Goal: Task Accomplishment & Management: Manage account settings

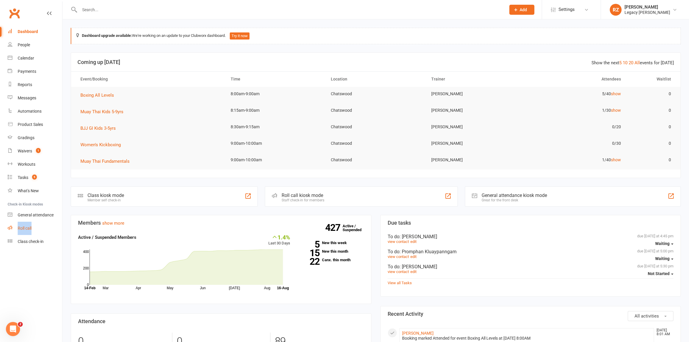
click at [26, 229] on div "Roll call" at bounding box center [25, 228] width 14 height 5
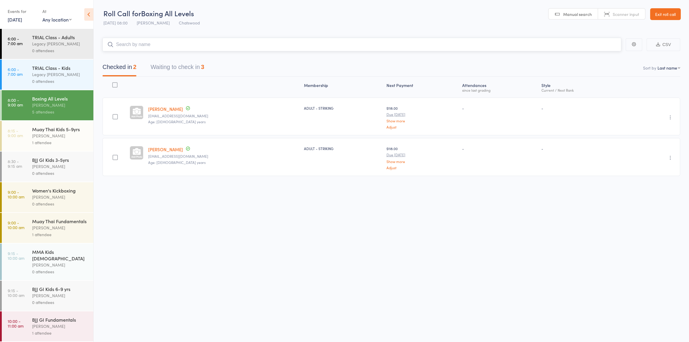
click at [174, 64] on button "Waiting to check in 3" at bounding box center [178, 69] width 54 height 16
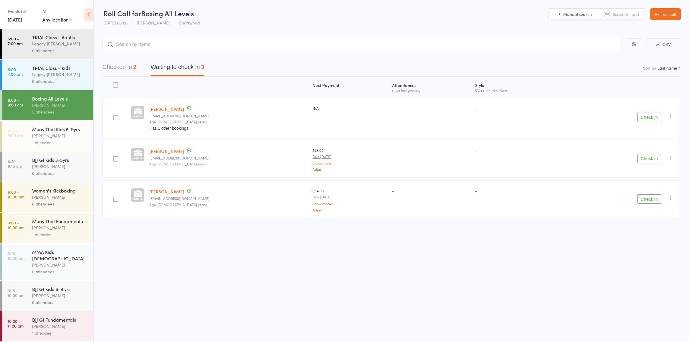
click at [653, 199] on button "Check in" at bounding box center [650, 198] width 24 height 9
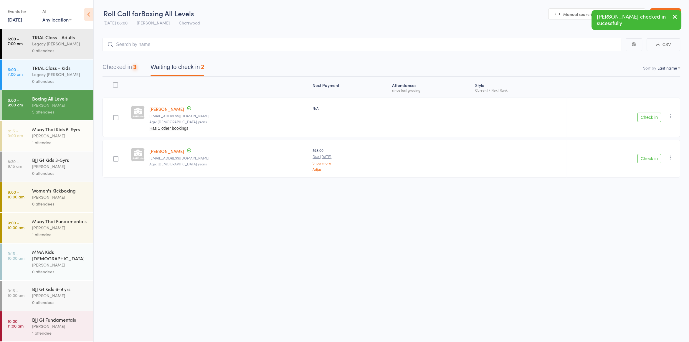
click at [646, 161] on button "Check in" at bounding box center [650, 158] width 24 height 9
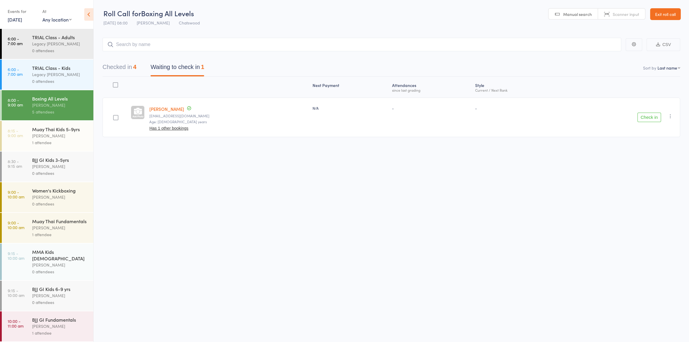
click at [121, 67] on button "Checked in 4" at bounding box center [120, 69] width 34 height 16
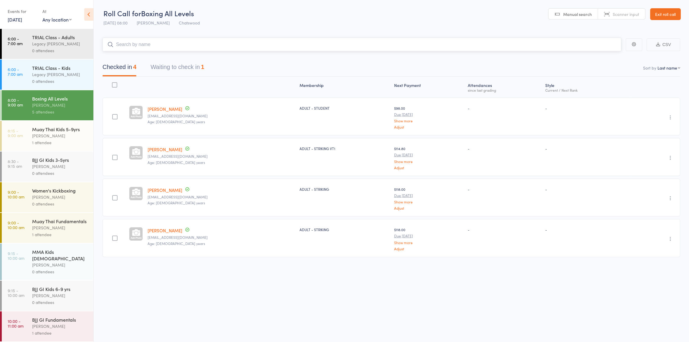
click at [174, 43] on input "search" at bounding box center [362, 45] width 519 height 14
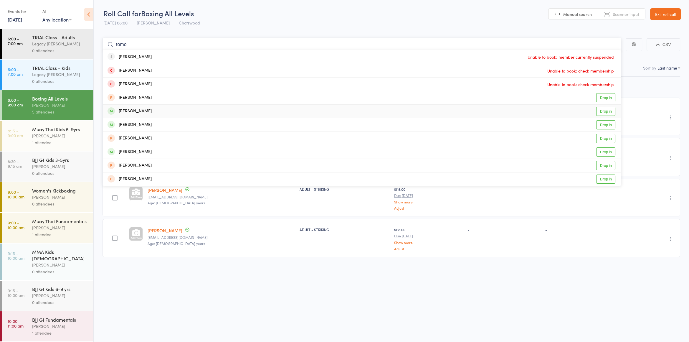
type input "tomo"
click at [147, 112] on div "Tomoko Aihara Drop in" at bounding box center [362, 111] width 518 height 13
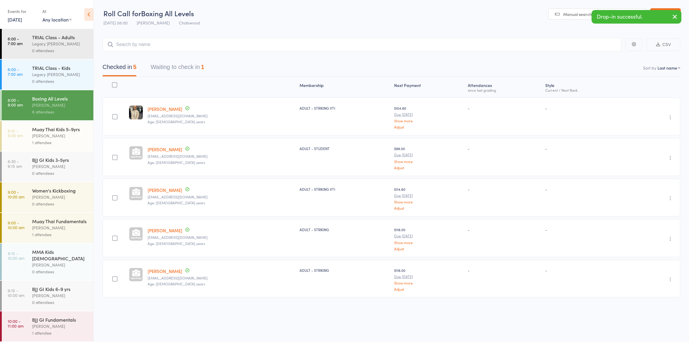
click at [159, 269] on link "Nitya Wanzare" at bounding box center [165, 271] width 35 height 6
click at [655, 14] on link "Exit roll call" at bounding box center [666, 14] width 31 height 12
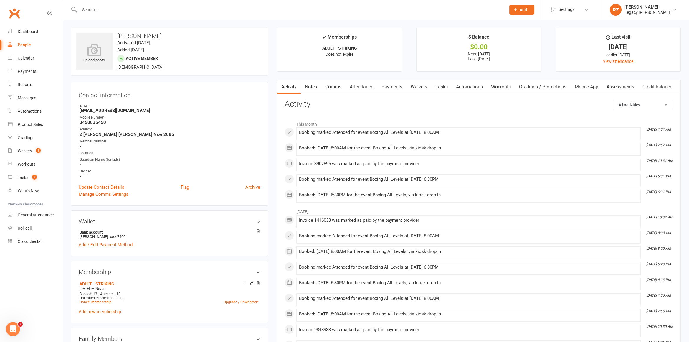
click at [394, 86] on link "Payments" at bounding box center [392, 87] width 29 height 14
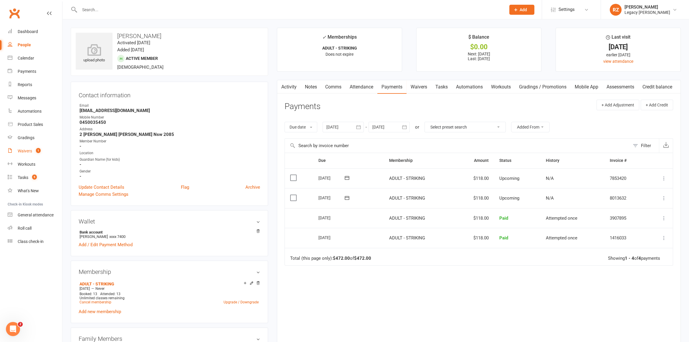
click at [24, 153] on div "Waivers" at bounding box center [25, 151] width 14 height 5
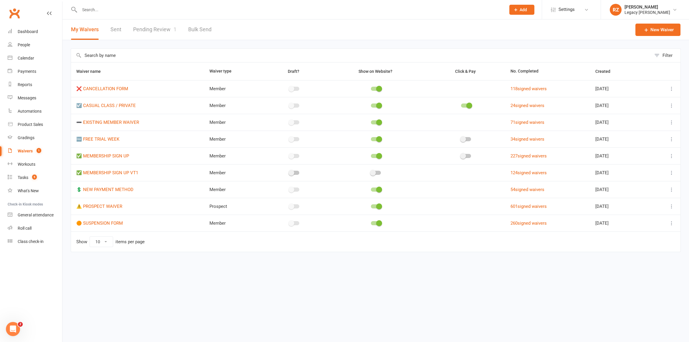
click at [141, 28] on link "Pending Review 1" at bounding box center [154, 29] width 43 height 20
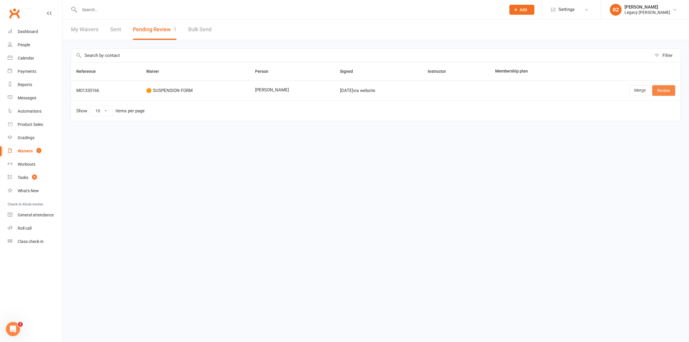
click at [661, 90] on link "Review" at bounding box center [664, 90] width 23 height 11
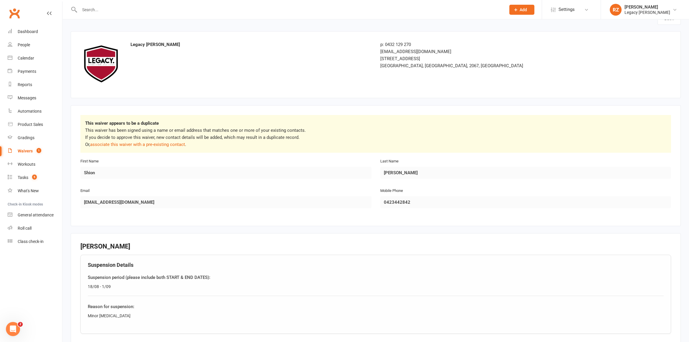
scroll to position [16, 0]
drag, startPoint x: 124, startPoint y: 314, endPoint x: 86, endPoint y: 313, distance: 37.4
click at [86, 313] on div "Suspension Details Suspension period (please include both START & END DATES): 1…" at bounding box center [375, 293] width 591 height 79
copy div "Minor concussion"
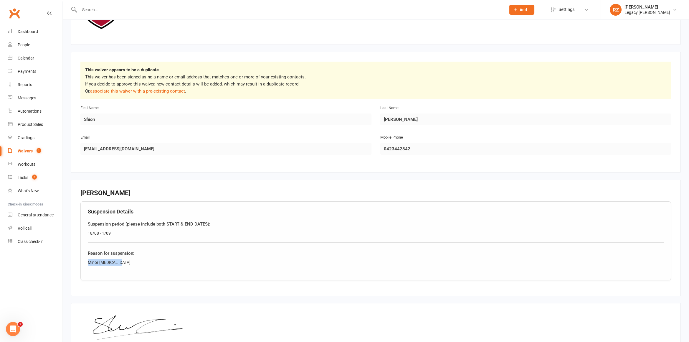
scroll to position [139, 0]
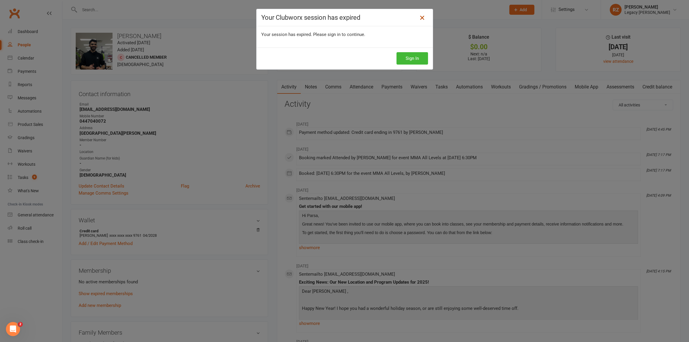
click at [419, 16] on icon at bounding box center [422, 17] width 7 height 7
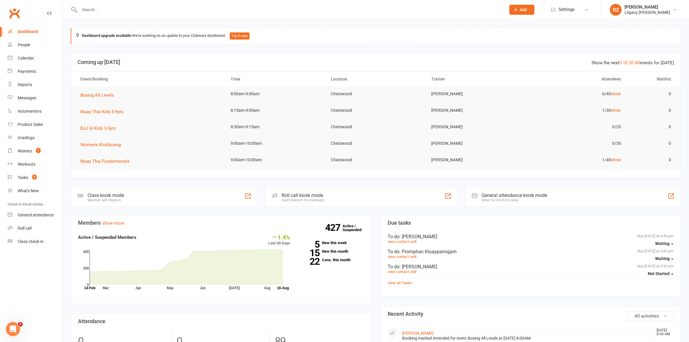
click at [129, 11] on input "text" at bounding box center [290, 10] width 424 height 8
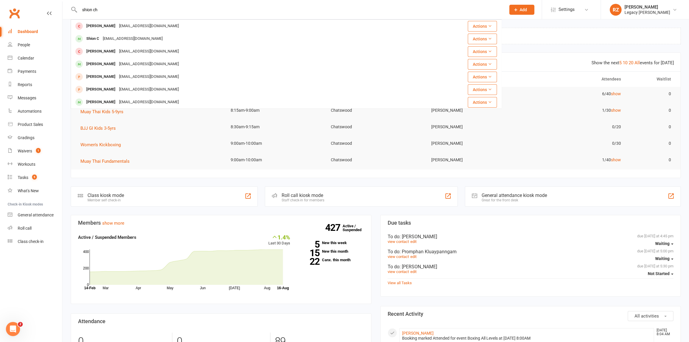
type input "shion ch"
click at [100, 43] on div "Shion C" at bounding box center [93, 38] width 17 height 9
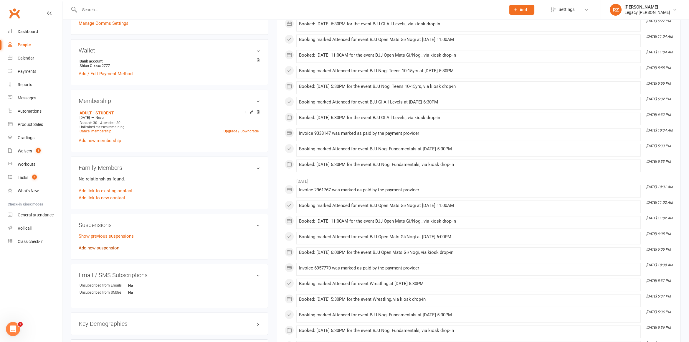
scroll to position [173, 0]
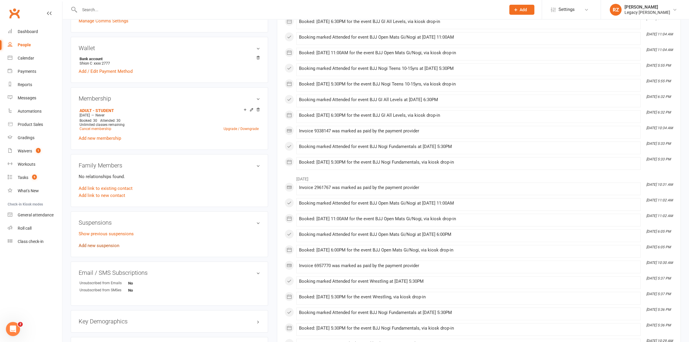
click at [95, 247] on div "Suspensions Show previous suspensions Add new suspension" at bounding box center [169, 234] width 197 height 46
click at [98, 244] on link "Add new suspension" at bounding box center [99, 245] width 41 height 5
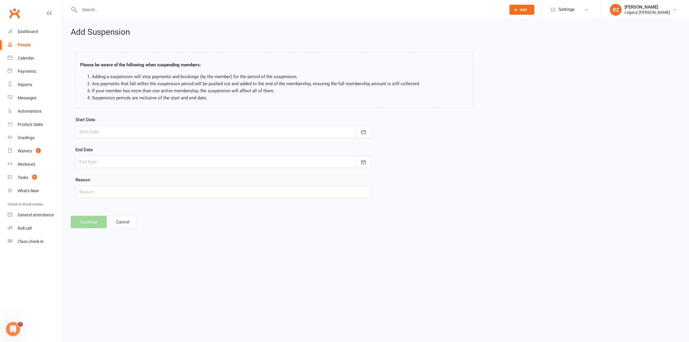
click at [96, 135] on div at bounding box center [223, 132] width 296 height 12
click at [114, 201] on span "18" at bounding box center [112, 202] width 5 height 5
type input "18 Aug 2025"
click at [116, 159] on div at bounding box center [223, 162] width 296 height 12
click at [131, 169] on table "August 2025 Sun Mon Tue Wed Thu Fri Sat 31 27 28 29 30 31 01 02 32 03 04 05 06 …" at bounding box center [132, 214] width 110 height 91
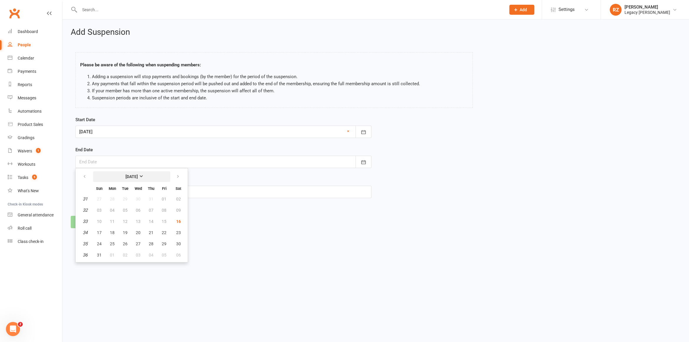
click at [132, 174] on strong "August 2025" at bounding box center [132, 176] width 12 height 5
click at [143, 212] on span "September" at bounding box center [150, 210] width 21 height 5
click at [111, 198] on span "01" at bounding box center [112, 199] width 5 height 5
type input "01 Sep 2025"
click at [112, 197] on input "text" at bounding box center [223, 192] width 296 height 12
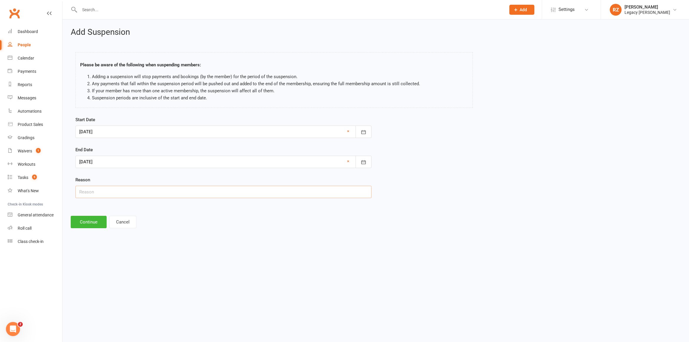
click at [83, 192] on input "text" at bounding box center [223, 192] width 296 height 12
paste input "Minor concussion"
type input "Minor concussion"
click at [89, 223] on button "Continue" at bounding box center [89, 222] width 36 height 12
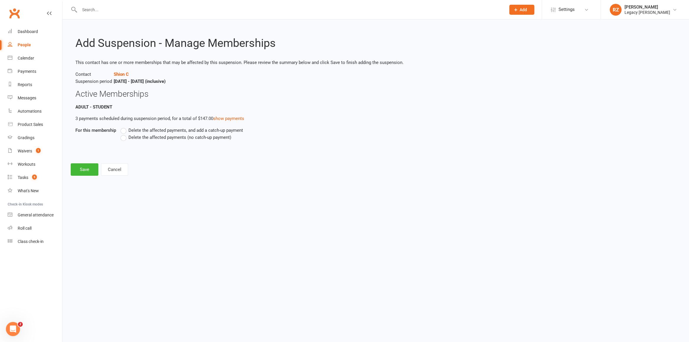
click at [123, 138] on label "Delete the affected payments (no catch-up payment)" at bounding box center [176, 137] width 111 height 7
click at [123, 134] on input "Delete the affected payments (no catch-up payment)" at bounding box center [123, 134] width 4 height 0
click at [78, 166] on button "Save" at bounding box center [85, 169] width 28 height 12
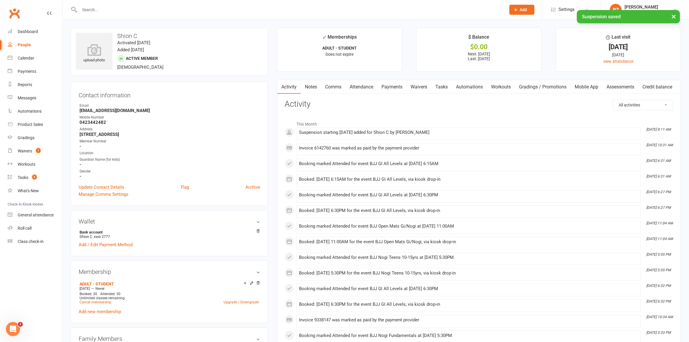
click at [403, 90] on link "Payments" at bounding box center [392, 87] width 29 height 14
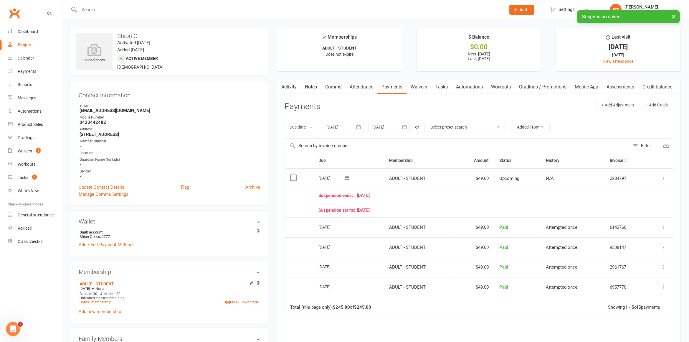
click at [392, 128] on div at bounding box center [389, 127] width 41 height 11
click at [421, 139] on strong "[DATE]" at bounding box center [425, 141] width 12 height 5
click at [414, 185] on span "November" at bounding box center [412, 187] width 20 height 5
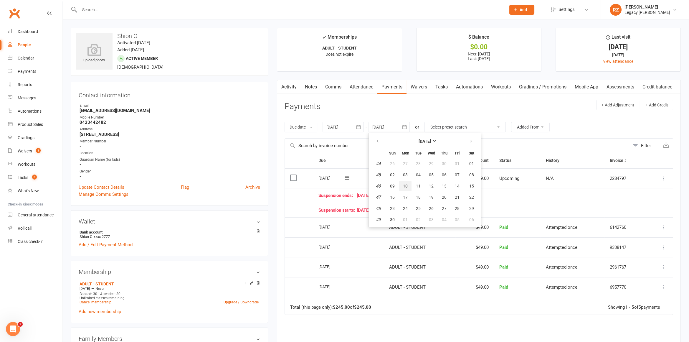
click at [411, 187] on button "10" at bounding box center [405, 186] width 12 height 11
type input "10 Nov 2025"
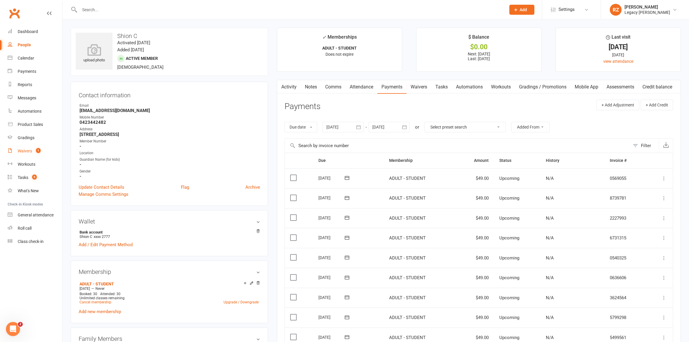
click at [35, 148] on link "Waivers 1" at bounding box center [35, 150] width 55 height 13
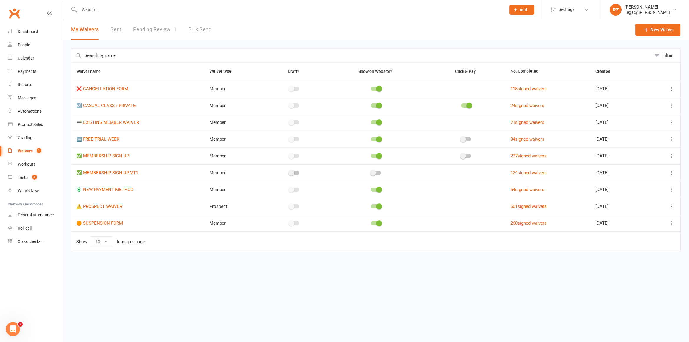
click at [166, 30] on link "Pending Review 1" at bounding box center [154, 29] width 43 height 20
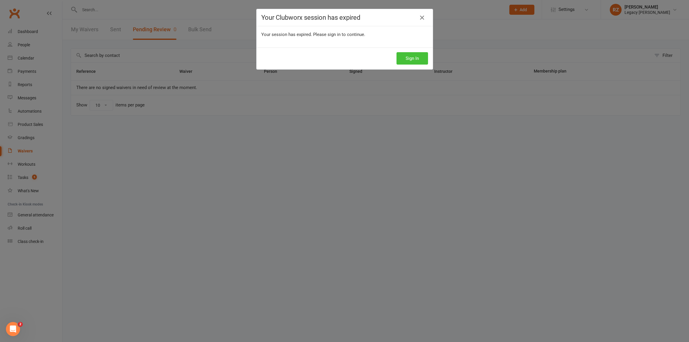
click at [413, 61] on button "Sign In" at bounding box center [413, 58] width 32 height 12
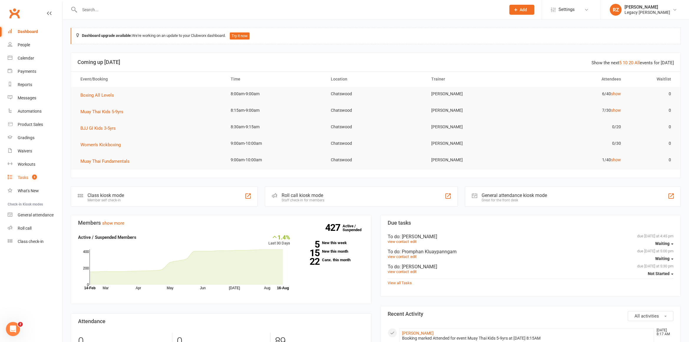
click at [21, 178] on div "Tasks" at bounding box center [23, 177] width 11 height 5
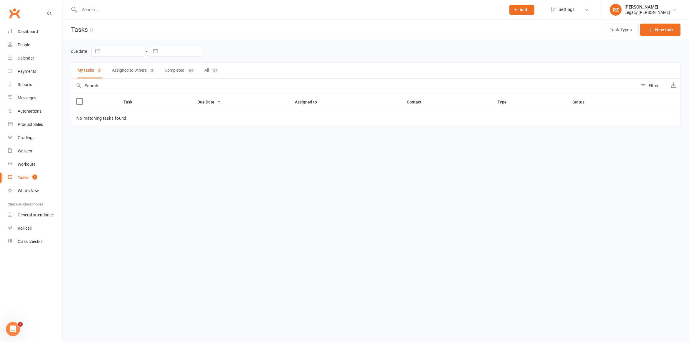
click at [123, 11] on input "text" at bounding box center [290, 10] width 424 height 8
click at [121, 9] on input "text" at bounding box center [290, 10] width 424 height 8
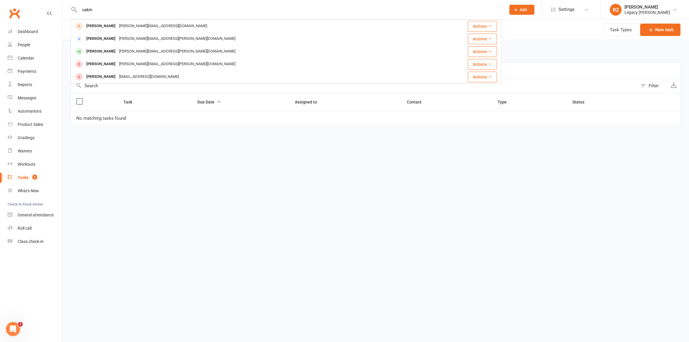
type input "cakm"
click at [104, 28] on div "Steve Cakmak" at bounding box center [101, 26] width 33 height 9
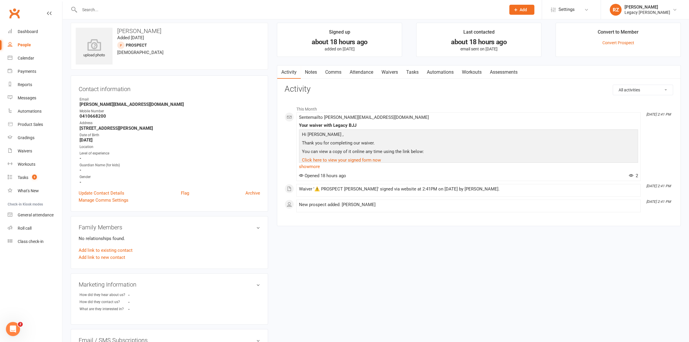
scroll to position [8, 0]
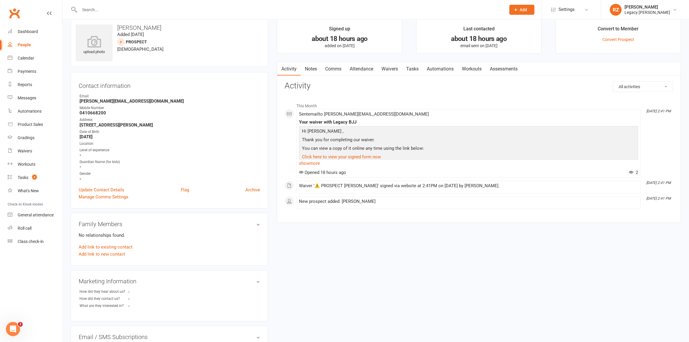
click at [368, 62] on link "Attendance" at bounding box center [362, 69] width 32 height 14
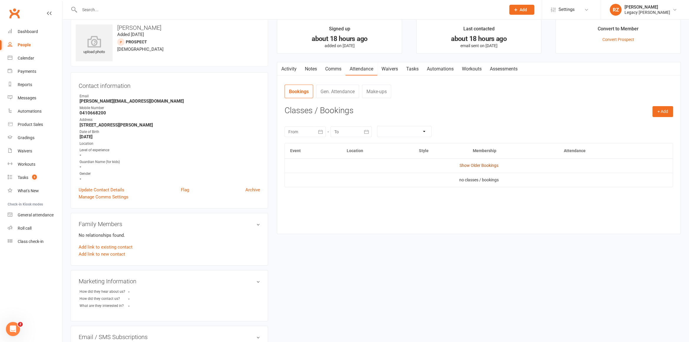
click at [487, 164] on link "Show Older Bookings" at bounding box center [479, 165] width 39 height 5
click at [294, 63] on link "Activity" at bounding box center [289, 69] width 24 height 14
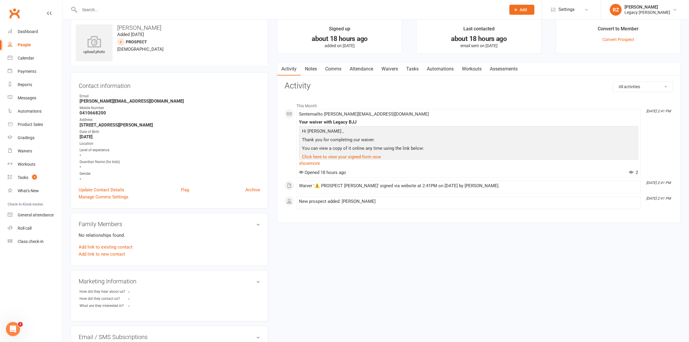
click at [115, 4] on div at bounding box center [286, 9] width 431 height 19
click at [114, 6] on input "text" at bounding box center [290, 10] width 424 height 8
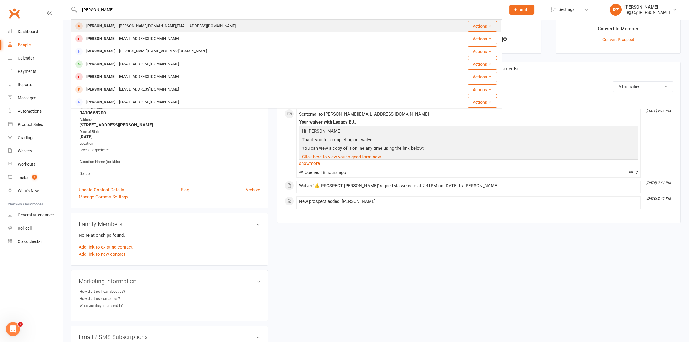
type input "micah soo"
click at [109, 21] on div "Micah Soo Chelsey.ng@gmail.com" at bounding box center [251, 26] width 360 height 12
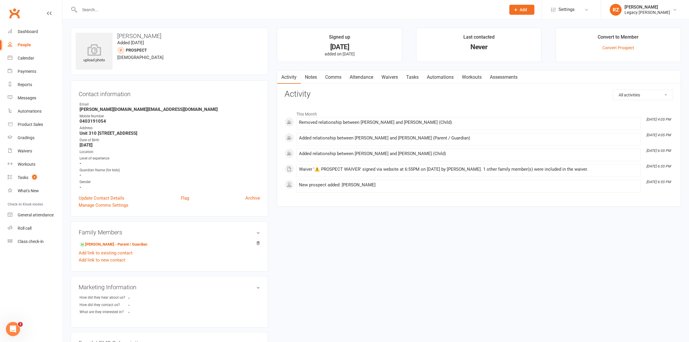
click at [400, 78] on link "Waivers" at bounding box center [390, 77] width 25 height 14
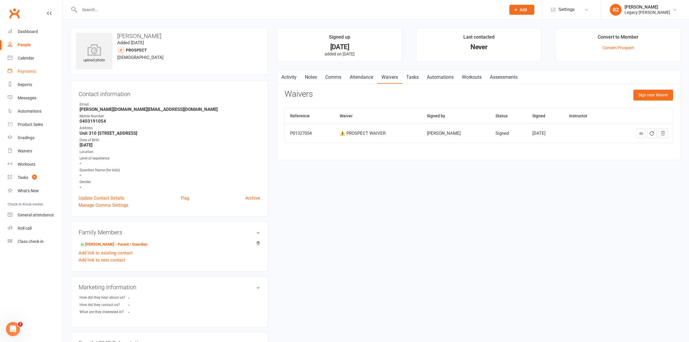
click at [28, 73] on div "Payments" at bounding box center [27, 71] width 19 height 5
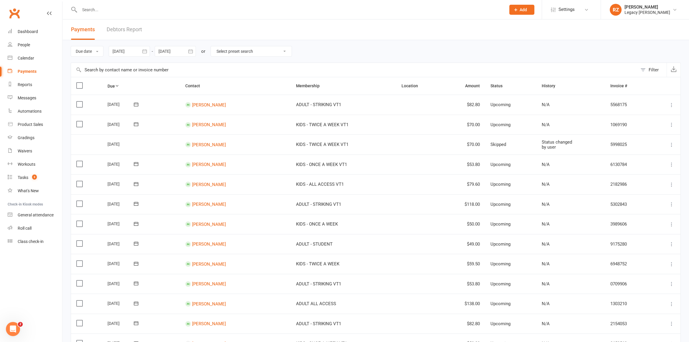
click at [134, 30] on link "Debtors Report" at bounding box center [124, 29] width 35 height 20
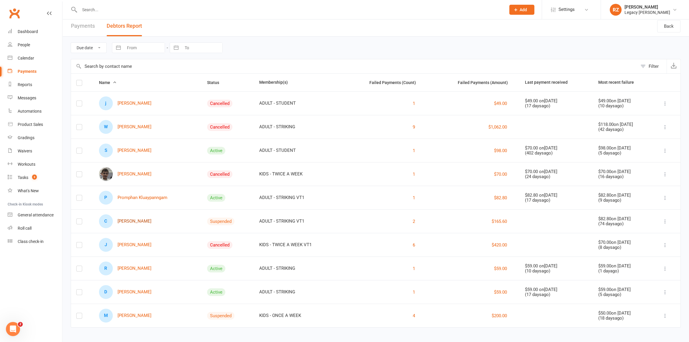
scroll to position [3, 0]
click at [139, 152] on link "S Sevan Iskenderian" at bounding box center [125, 151] width 52 height 14
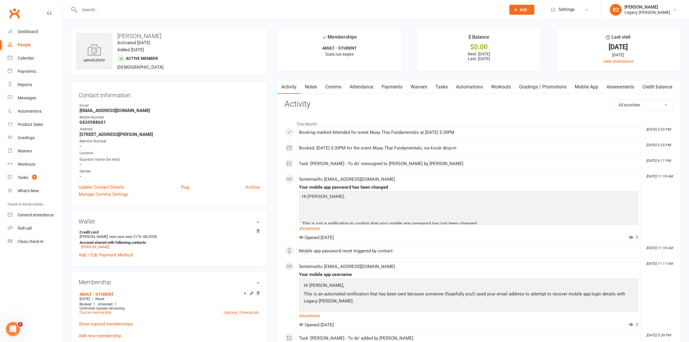
click at [393, 90] on link "Payments" at bounding box center [392, 87] width 29 height 14
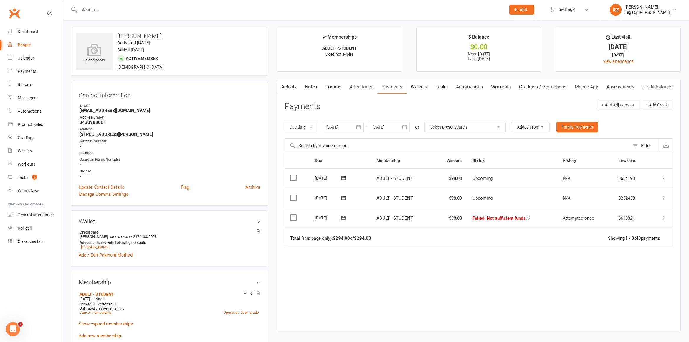
drag, startPoint x: 326, startPoint y: 125, endPoint x: 329, endPoint y: 130, distance: 5.7
click at [326, 125] on div at bounding box center [343, 127] width 41 height 11
click at [329, 138] on button "button" at bounding box center [332, 141] width 13 height 11
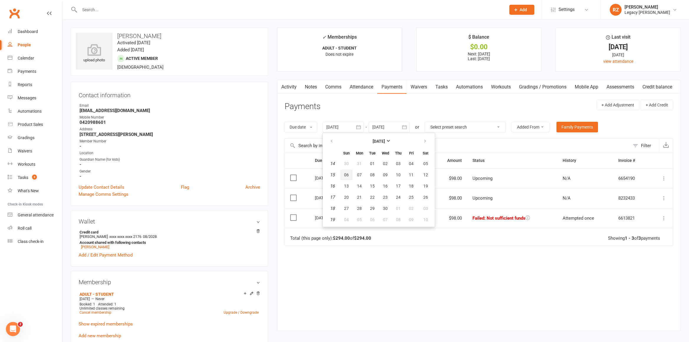
click at [348, 177] on button "06" at bounding box center [346, 174] width 12 height 11
type input "06 Apr 2025"
click at [26, 176] on div "Tasks" at bounding box center [23, 177] width 11 height 5
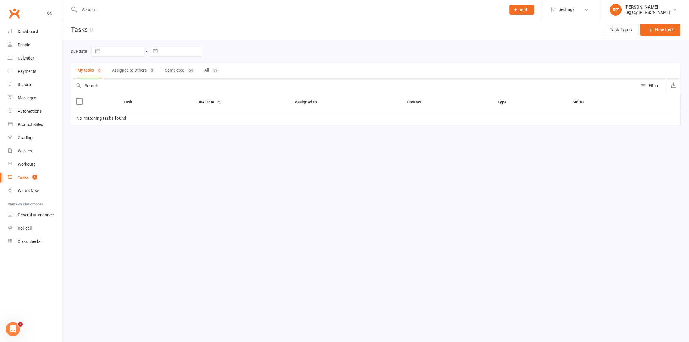
click at [121, 9] on input "text" at bounding box center [290, 10] width 424 height 8
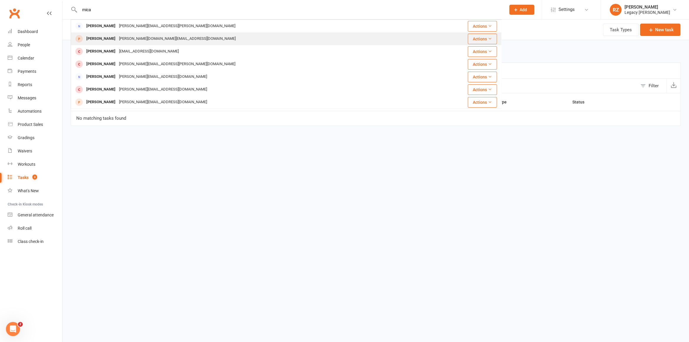
type input "mica"
click at [101, 38] on div "[PERSON_NAME]" at bounding box center [101, 38] width 33 height 9
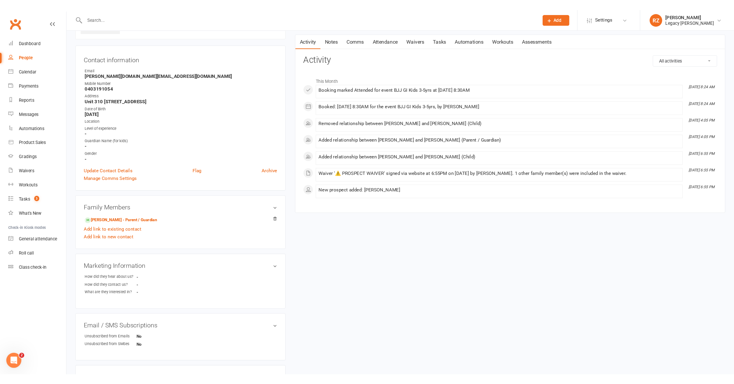
scroll to position [48, 0]
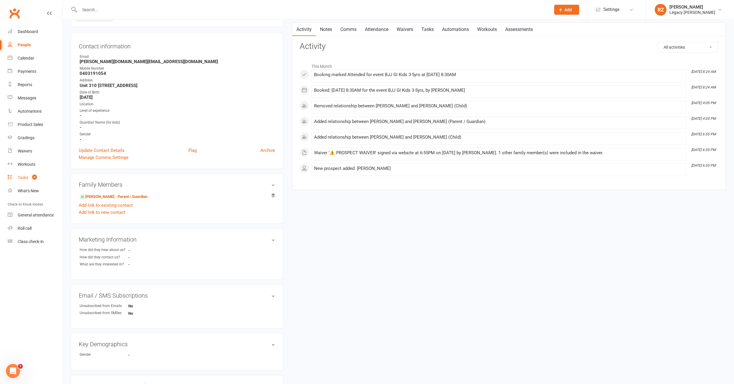
click at [17, 176] on link "Tasks 3" at bounding box center [35, 177] width 55 height 13
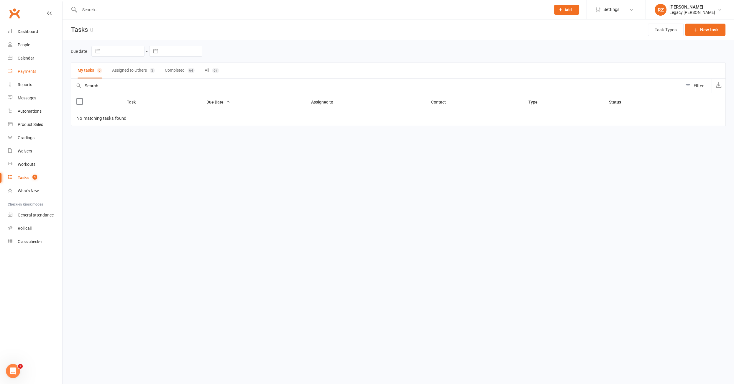
click at [33, 77] on link "Payments" at bounding box center [35, 71] width 55 height 13
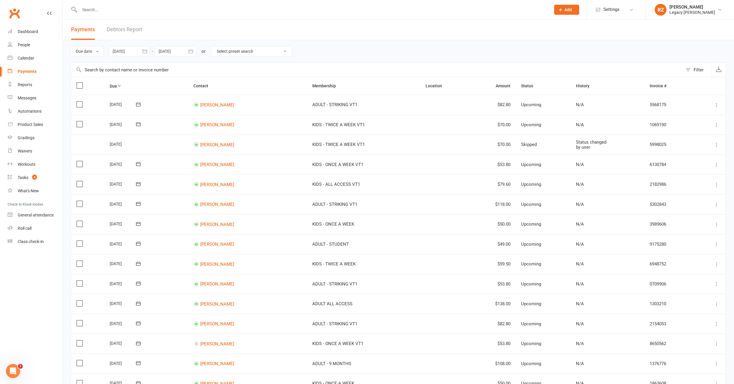
click at [126, 27] on link "Debtors Report" at bounding box center [124, 29] width 35 height 20
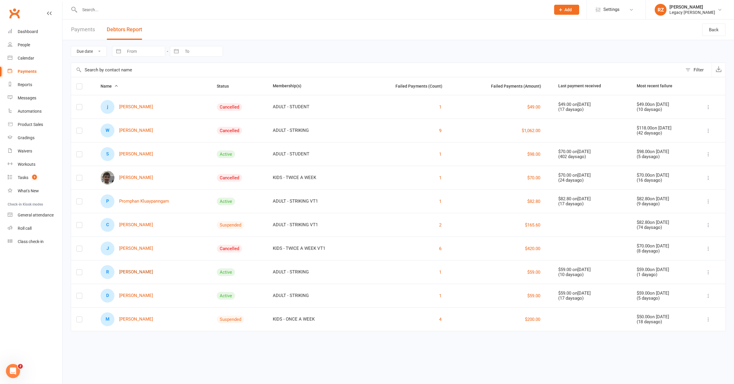
click at [134, 269] on link "R Riley Taylor" at bounding box center [127, 272] width 52 height 14
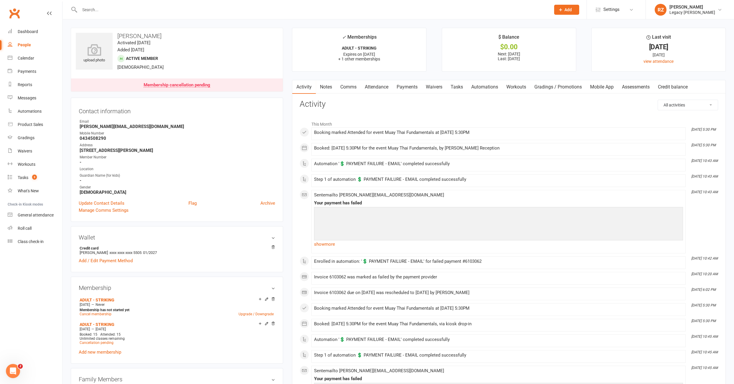
click at [412, 85] on link "Payments" at bounding box center [406, 87] width 29 height 14
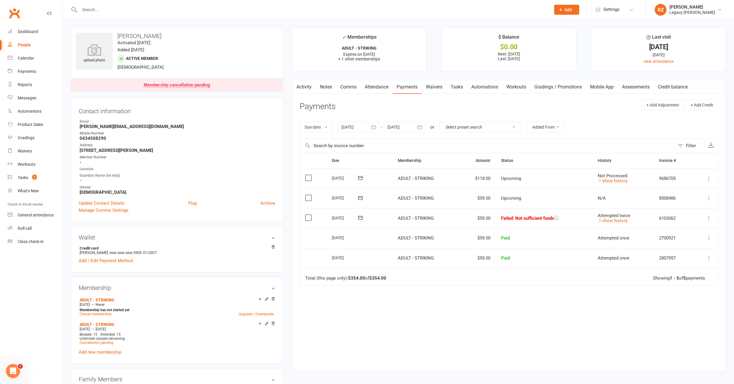
click at [117, 13] on input "text" at bounding box center [312, 10] width 468 height 8
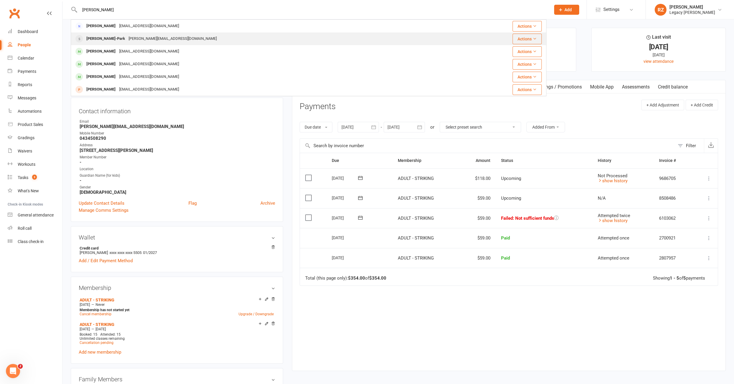
type input "tyler"
click at [113, 35] on div "Tyler Clynshaw-Park" at bounding box center [106, 38] width 42 height 9
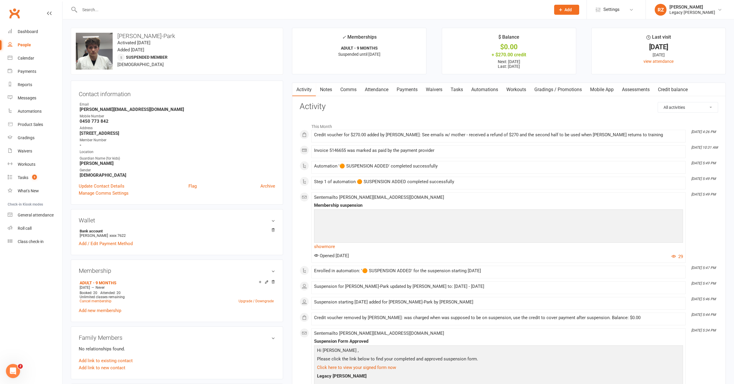
click at [325, 87] on link "Notes" at bounding box center [326, 90] width 20 height 14
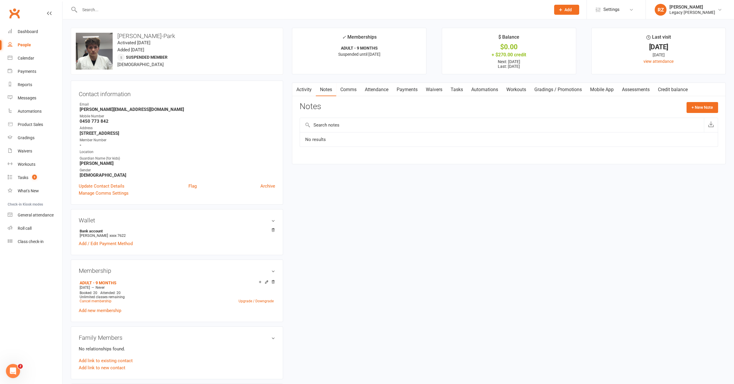
click at [395, 91] on link "Payments" at bounding box center [406, 90] width 29 height 14
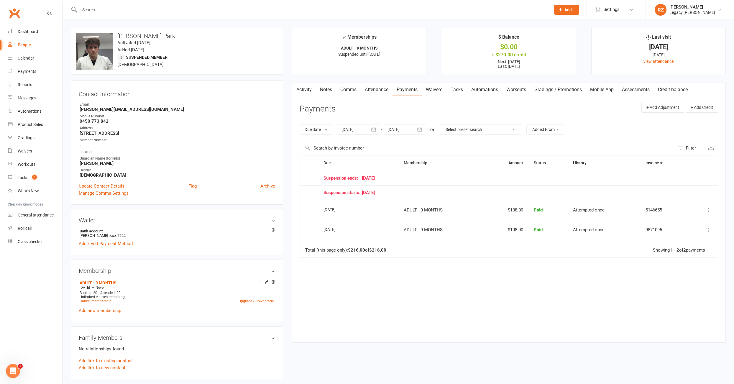
click at [401, 128] on div at bounding box center [403, 129] width 41 height 11
click at [447, 201] on button "24" at bounding box center [446, 199] width 12 height 11
click at [414, 126] on div at bounding box center [403, 129] width 41 height 11
click at [444, 141] on strong "September 2025" at bounding box center [440, 143] width 12 height 5
click at [459, 191] on button "December" at bounding box center [458, 189] width 31 height 11
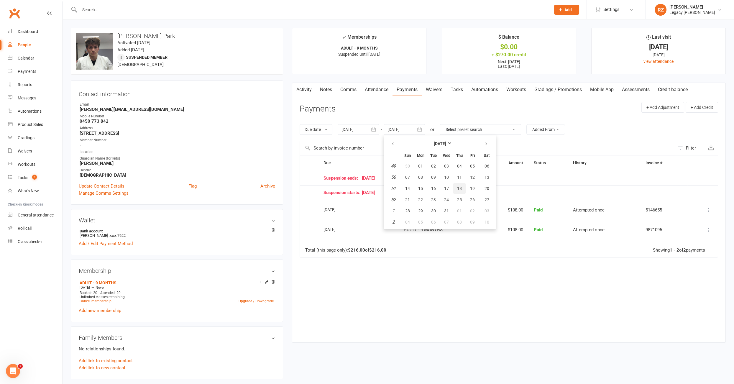
click at [459, 191] on button "18" at bounding box center [459, 188] width 12 height 11
click at [403, 131] on div at bounding box center [403, 129] width 41 height 11
click at [446, 143] on strong "December 2025" at bounding box center [440, 143] width 12 height 5
click at [456, 164] on span "June" at bounding box center [458, 166] width 9 height 5
click at [445, 139] on button "June 2025" at bounding box center [439, 143] width 77 height 11
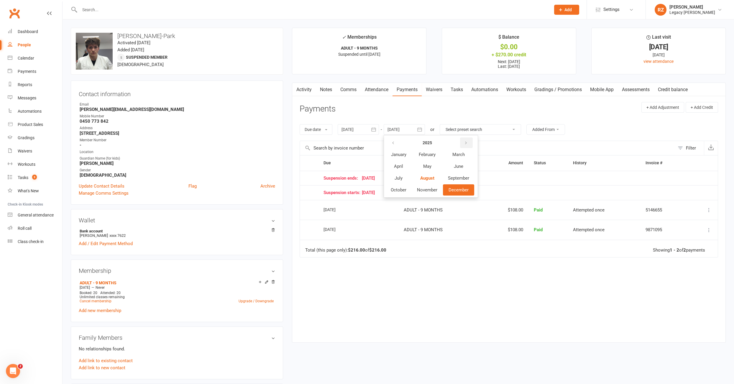
click at [469, 143] on button "button" at bounding box center [466, 142] width 13 height 11
click at [427, 157] on button "February" at bounding box center [427, 154] width 30 height 11
click at [427, 168] on button "03" at bounding box center [433, 166] width 12 height 11
type input "03 Feb 2026"
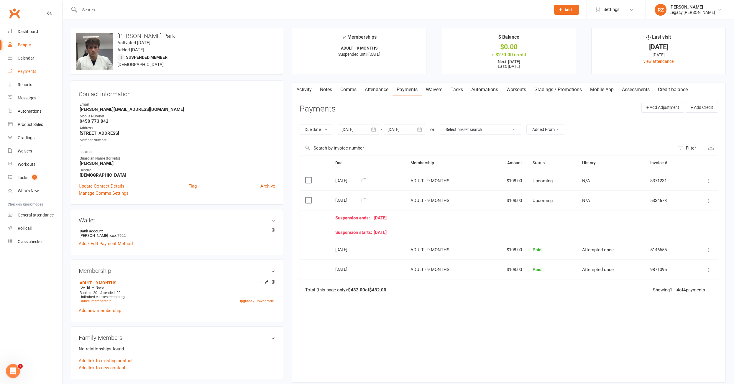
click at [24, 74] on link "Payments" at bounding box center [35, 71] width 55 height 13
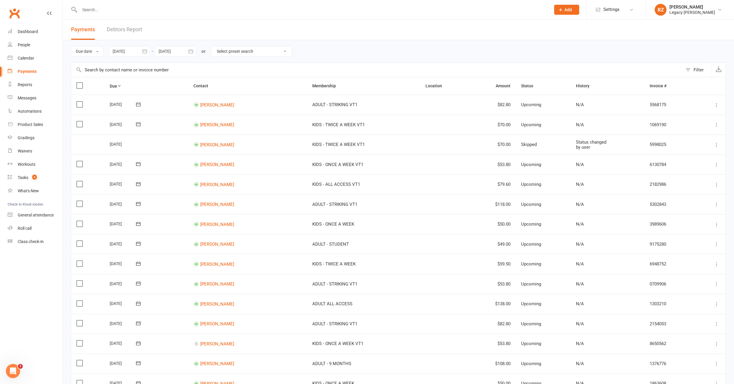
click at [122, 32] on link "Debtors Report" at bounding box center [124, 29] width 35 height 20
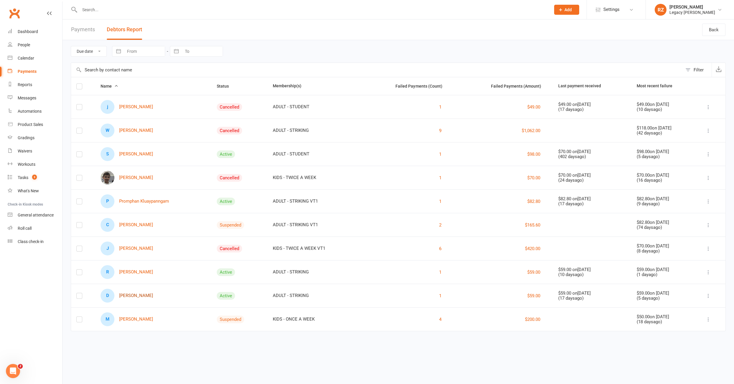
click at [140, 293] on link "D DYLAN THOMAS" at bounding box center [127, 296] width 52 height 14
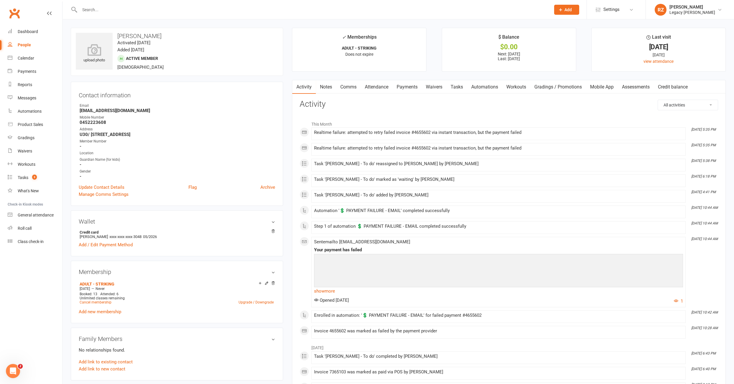
click at [418, 85] on link "Payments" at bounding box center [406, 87] width 29 height 14
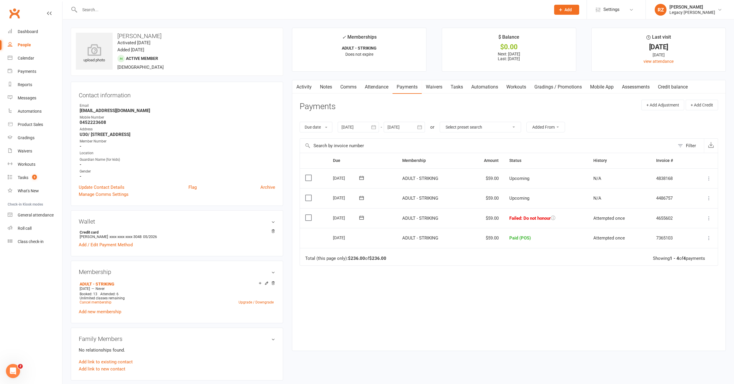
click at [461, 90] on link "Tasks" at bounding box center [456, 87] width 21 height 14
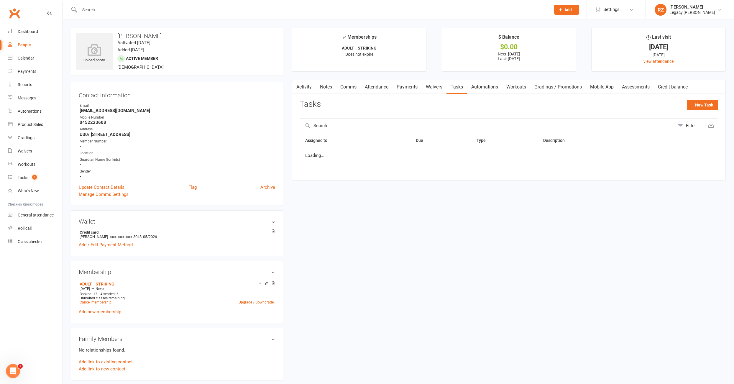
select select "waiting"
click at [407, 87] on link "Payments" at bounding box center [406, 87] width 29 height 14
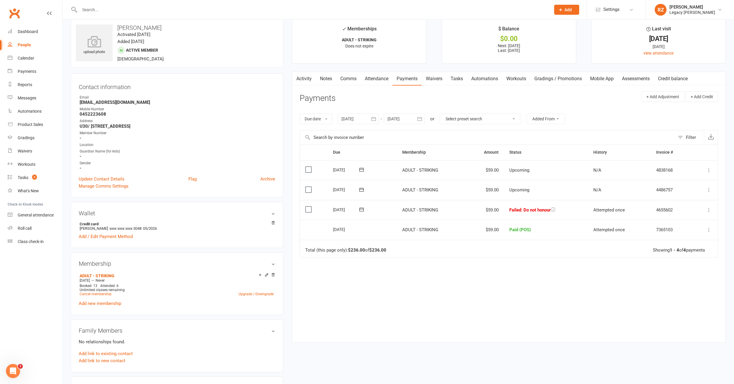
scroll to position [14, 0]
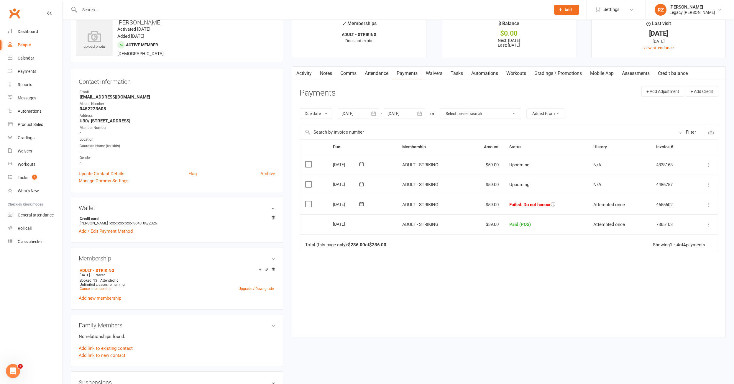
click at [459, 72] on link "Tasks" at bounding box center [456, 74] width 21 height 14
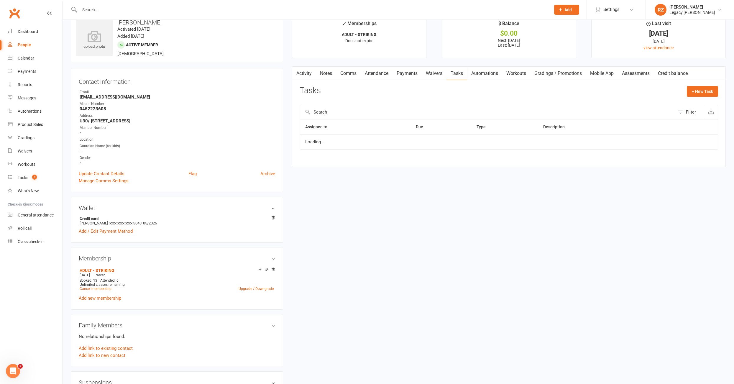
select select "waiting"
click at [134, 97] on strong "dylan.work190@gmail.com" at bounding box center [177, 96] width 195 height 5
copy render-form-field "dylan.work190@gmail.com"
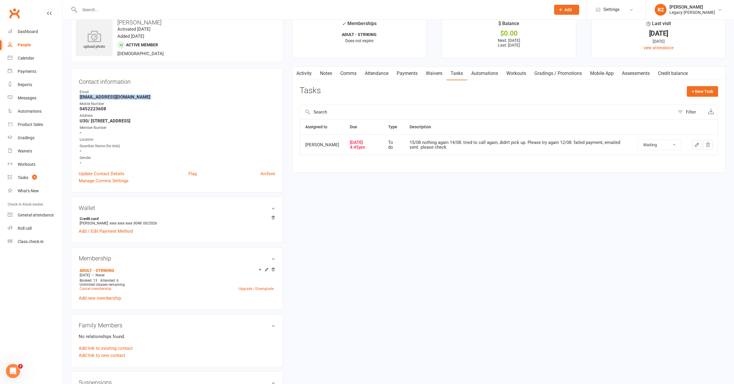
click at [689, 144] on icon "button" at bounding box center [696, 144] width 5 height 5
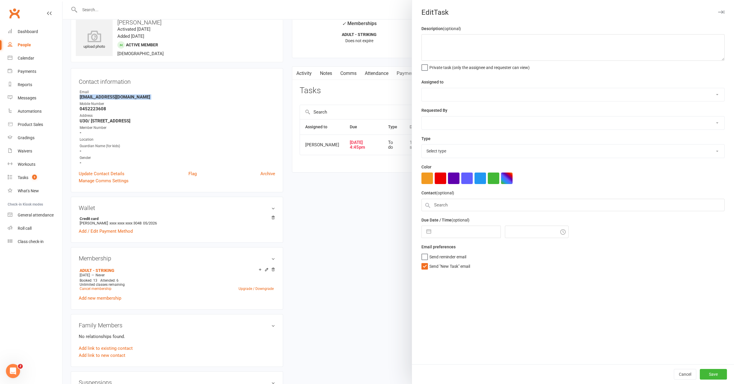
type textarea "15/08 nothing again 14/08: tried to call again, didn't pick up. Please try agai…"
select select "52429"
select select "51023"
type input "15 Aug 2025"
type input "4:45pm"
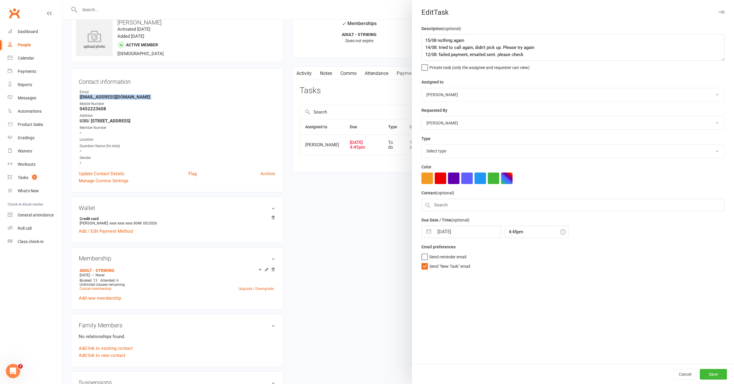
select select "34447"
click at [427, 39] on textarea "15/08 nothing again 14/08: tried to call again, didn't pick up. Please try agai…" at bounding box center [572, 47] width 303 height 27
click at [457, 98] on select "Nico Gonzales Legacy BJJ Willoughby Edimar Teixeira Casey O'Donnell Thiago Brag…" at bounding box center [573, 94] width 302 height 13
click at [489, 39] on textarea "16/08: no response yet 15/08 nothing again 14/08: tried to call again, didn't p…" at bounding box center [572, 47] width 303 height 27
type textarea "16/08: no response yet, please try again 15/08 nothing again 14/08: tried to ca…"
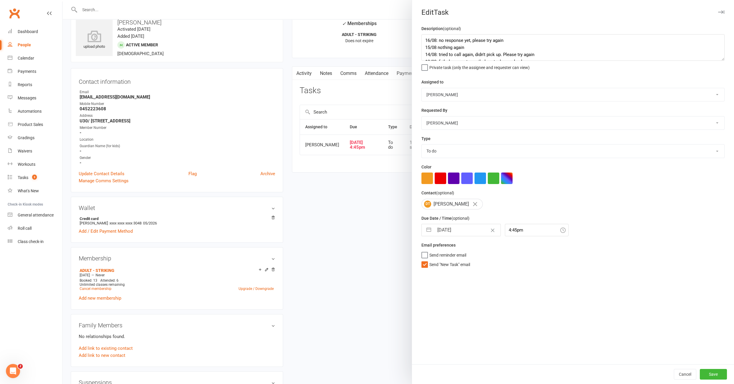
click at [492, 96] on select "Nico Gonzales Legacy BJJ Willoughby Edimar Teixeira Casey O'Donnell Thiago Brag…" at bounding box center [573, 94] width 302 height 13
select select "52430"
select select "6"
select select "2025"
select select "7"
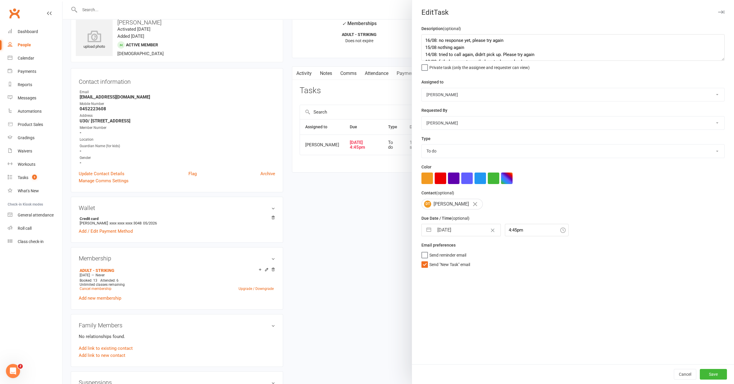
select select "2025"
select select "8"
select select "2025"
click at [458, 229] on input "15 Aug 2025" at bounding box center [467, 230] width 66 height 12
click at [444, 308] on td "18" at bounding box center [444, 308] width 11 height 11
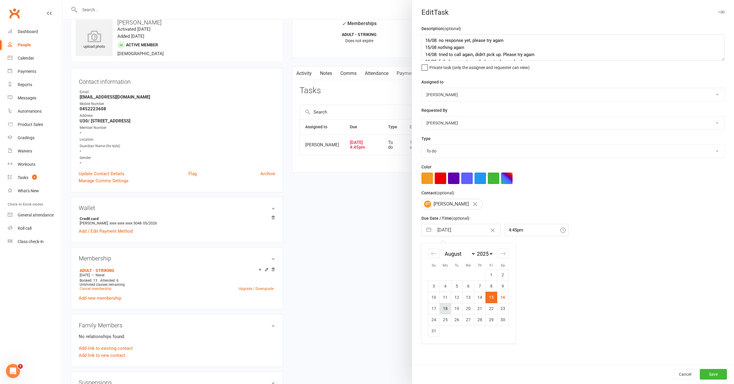
type input "18 Aug 2025"
click at [689, 342] on button "Save" at bounding box center [712, 374] width 27 height 11
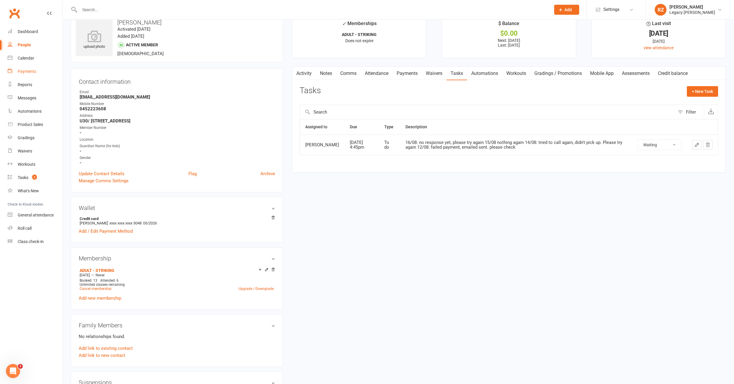
click at [18, 70] on div "Payments" at bounding box center [27, 71] width 19 height 5
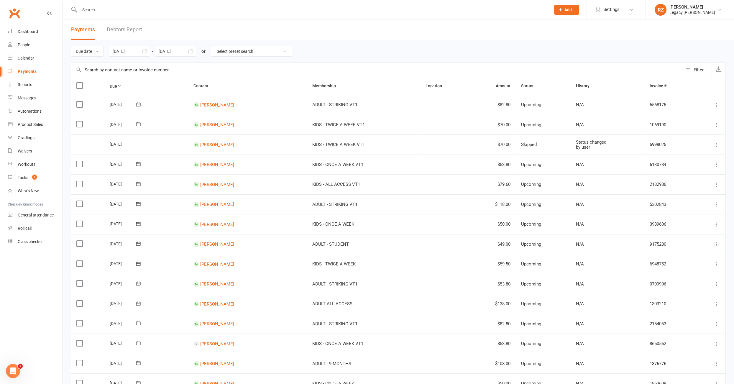
click at [118, 30] on link "Debtors Report" at bounding box center [124, 29] width 35 height 20
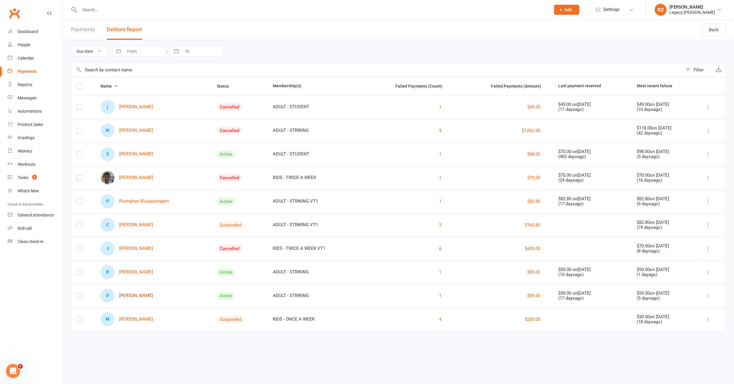
click at [138, 295] on link "D DYLAN THOMAS" at bounding box center [127, 296] width 52 height 14
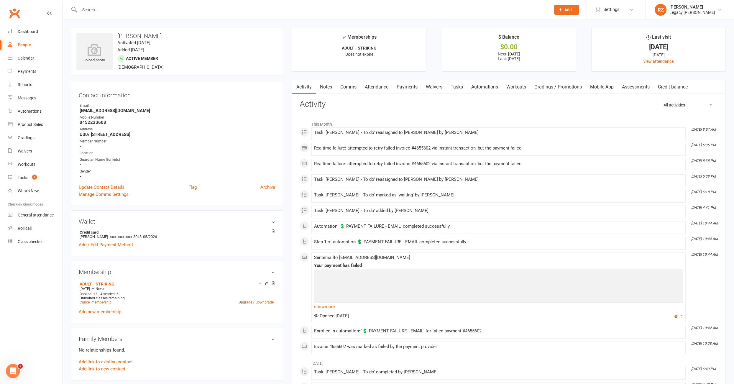
click at [409, 87] on link "Payments" at bounding box center [406, 87] width 29 height 14
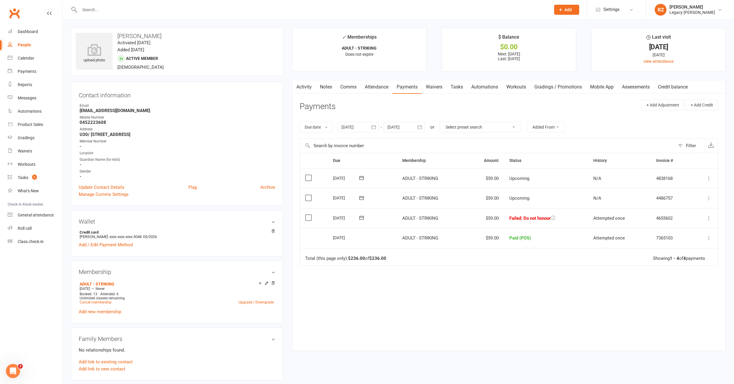
click at [361, 218] on icon at bounding box center [361, 218] width 6 height 6
click at [436, 274] on span "16" at bounding box center [435, 274] width 5 height 5
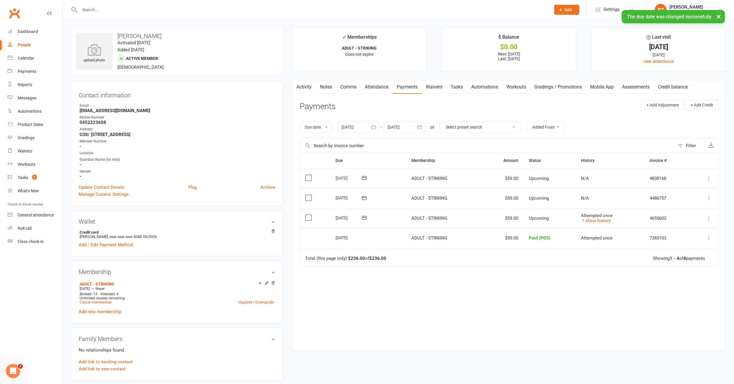
click at [453, 88] on link "Tasks" at bounding box center [456, 87] width 21 height 14
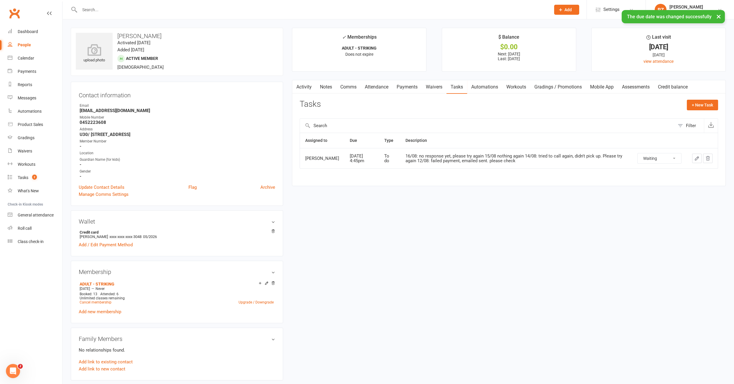
click at [671, 157] on select "Not Started In Progress Waiting Complete" at bounding box center [659, 158] width 44 height 10
select select "waiting"
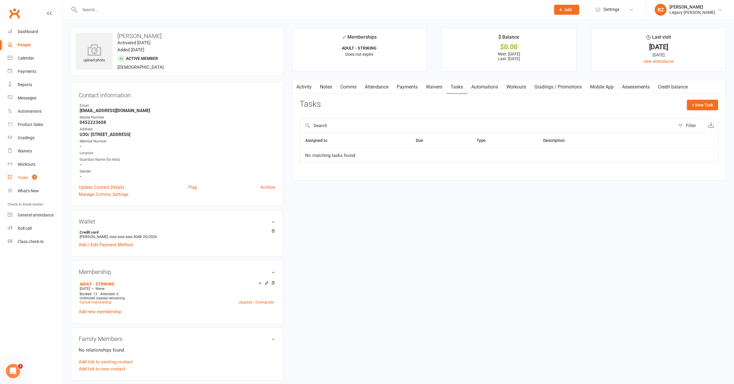
click at [27, 180] on link "Tasks 2" at bounding box center [35, 177] width 55 height 13
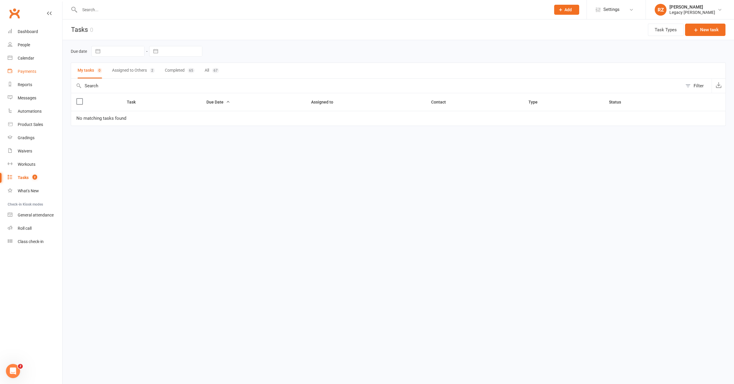
click at [25, 70] on div "Payments" at bounding box center [27, 71] width 19 height 5
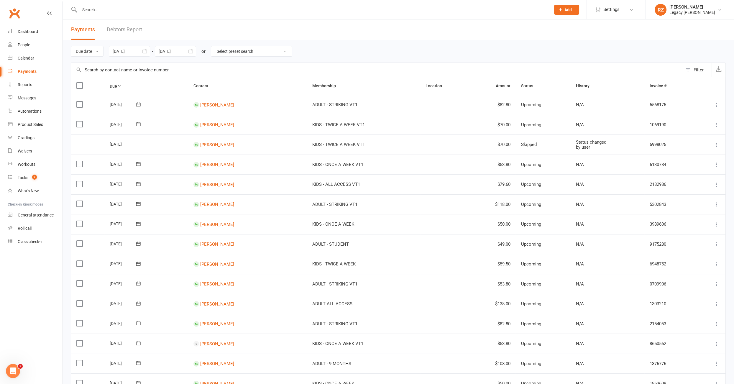
click at [120, 31] on link "Debtors Report" at bounding box center [124, 29] width 35 height 20
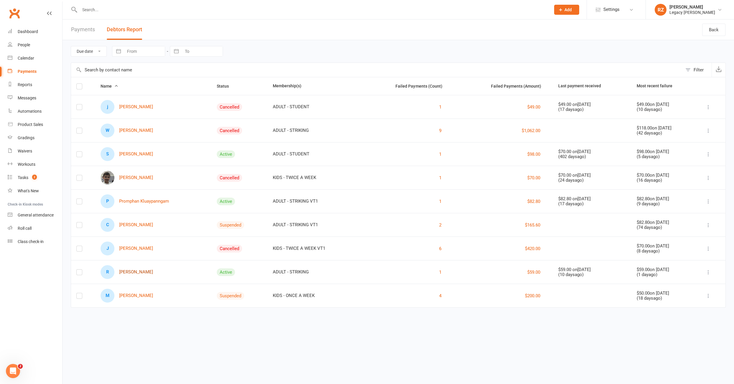
click at [122, 267] on link "R Riley Taylor" at bounding box center [127, 272] width 52 height 14
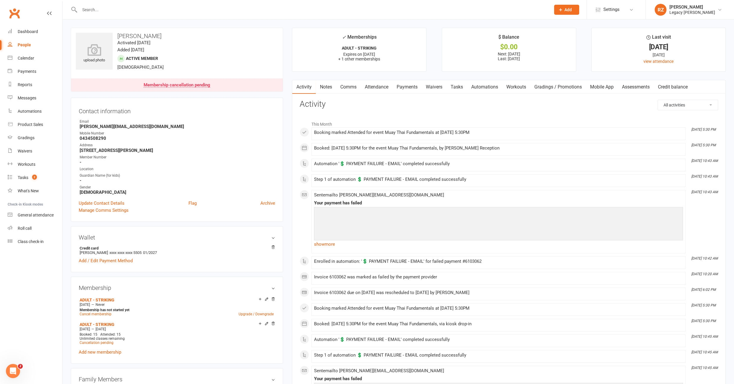
click at [406, 87] on link "Payments" at bounding box center [406, 87] width 29 height 14
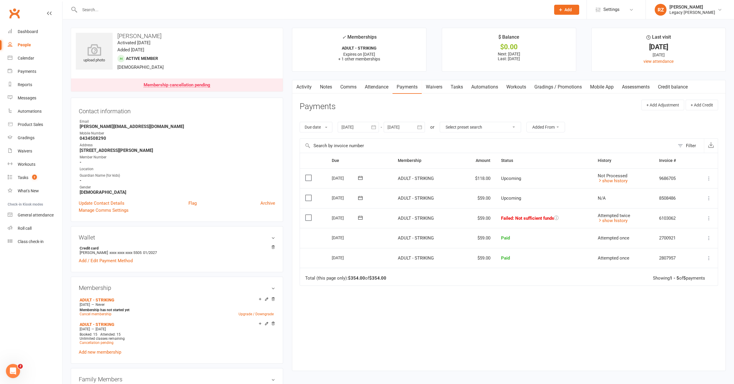
click at [359, 216] on icon at bounding box center [360, 218] width 6 height 6
click at [432, 274] on span "16" at bounding box center [434, 274] width 5 height 5
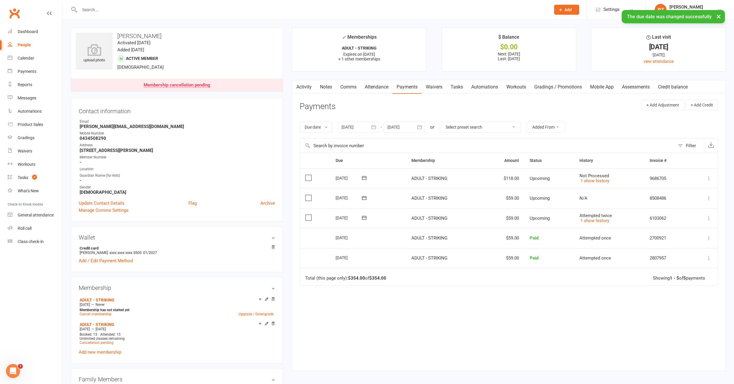
click at [456, 85] on link "Tasks" at bounding box center [456, 87] width 21 height 14
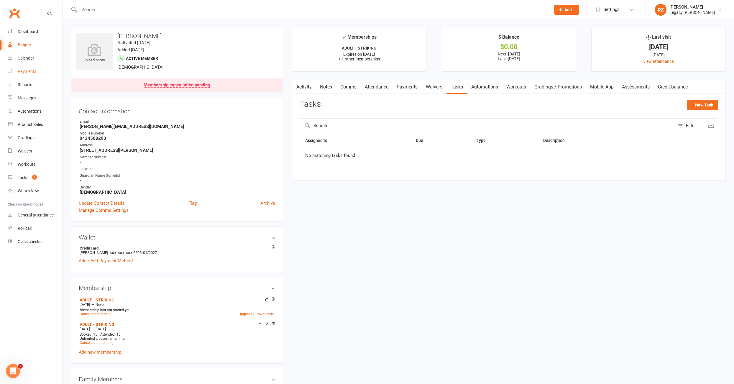
click at [23, 72] on div "Payments" at bounding box center [27, 71] width 19 height 5
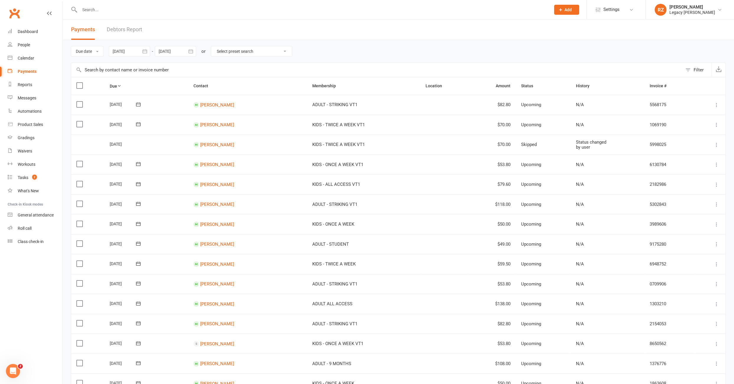
click at [129, 32] on link "Debtors Report" at bounding box center [124, 29] width 35 height 20
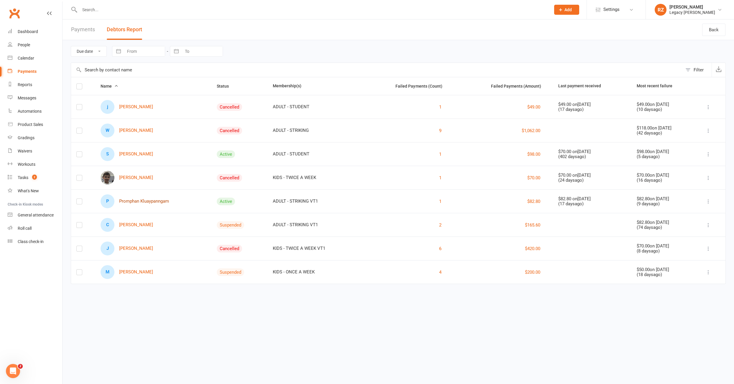
click at [147, 201] on link "P Promphan Kluaypanngam" at bounding box center [135, 201] width 68 height 14
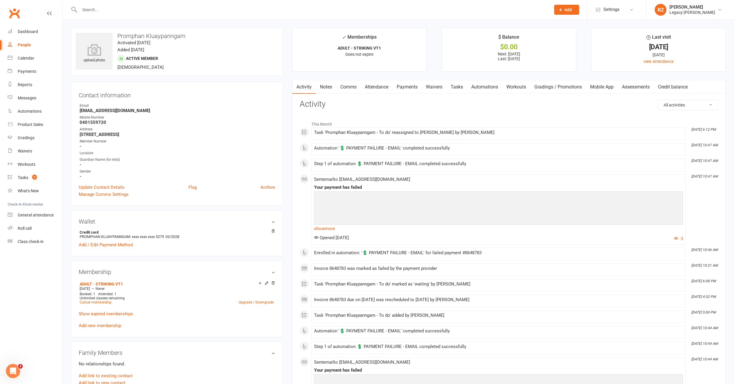
click at [412, 85] on link "Payments" at bounding box center [406, 87] width 29 height 14
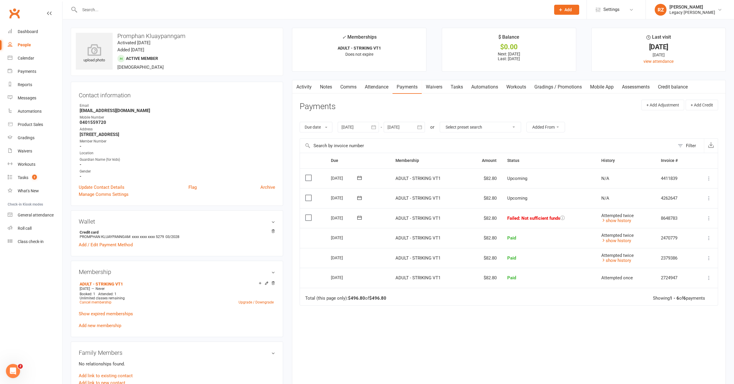
click at [459, 89] on link "Tasks" at bounding box center [456, 87] width 21 height 14
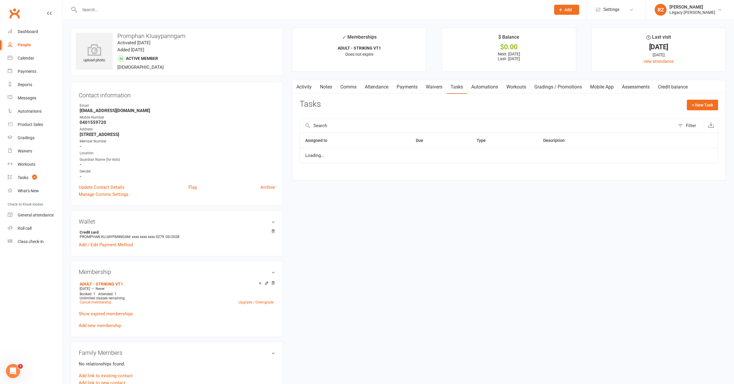
select select "waiting"
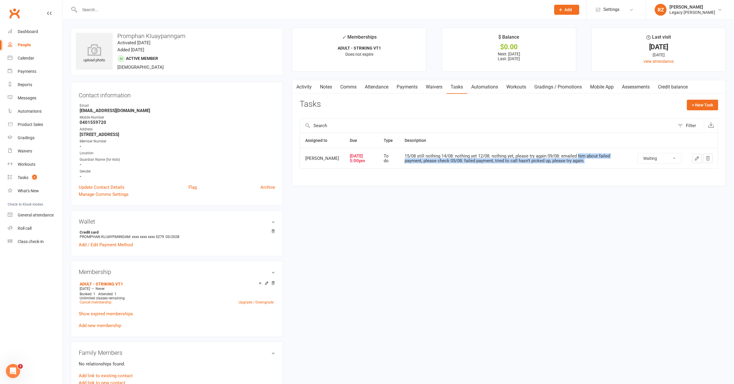
drag, startPoint x: 579, startPoint y: 155, endPoint x: 591, endPoint y: 170, distance: 19.7
click at [593, 169] on div "Assigned to Due Type Description Milan Shad-Sharpe Aug 15, 2025 5:00pm To do 15…" at bounding box center [508, 155] width 418 height 44
click at [589, 169] on div "Assigned to Due Type Description Milan Shad-Sharpe Aug 15, 2025 5:00pm To do 15…" at bounding box center [508, 155] width 418 height 44
drag, startPoint x: 416, startPoint y: 156, endPoint x: 568, endPoint y: 161, distance: 152.2
click at [573, 154] on div "15/08 still nothing 14/08: nothing yet 12/08: nothing yet, please try again 09/…" at bounding box center [515, 159] width 222 height 10
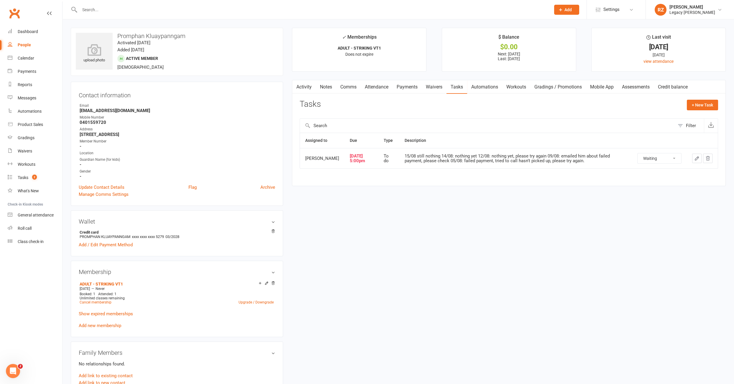
drag, startPoint x: 563, startPoint y: 172, endPoint x: 531, endPoint y: 167, distance: 32.2
click at [563, 172] on div "Assigned to Due Type Description Milan Shad-Sharpe Aug 15, 2025 5:00pm To do 15…" at bounding box center [508, 155] width 418 height 44
click at [408, 85] on link "Payments" at bounding box center [406, 87] width 29 height 14
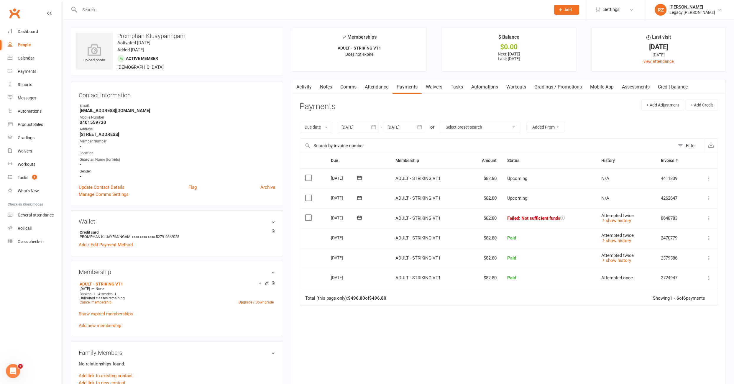
click at [459, 87] on link "Tasks" at bounding box center [456, 87] width 21 height 14
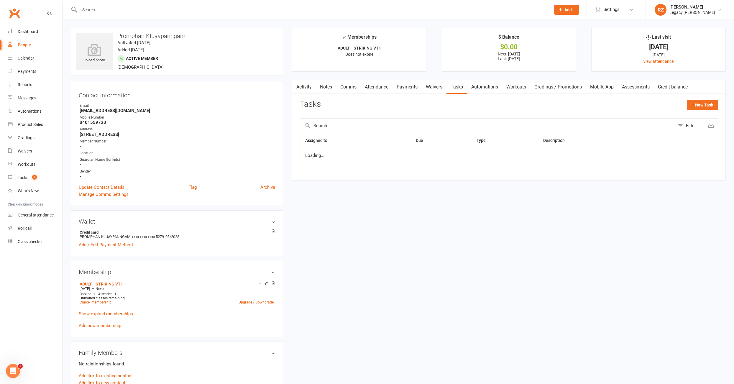
select select "waiting"
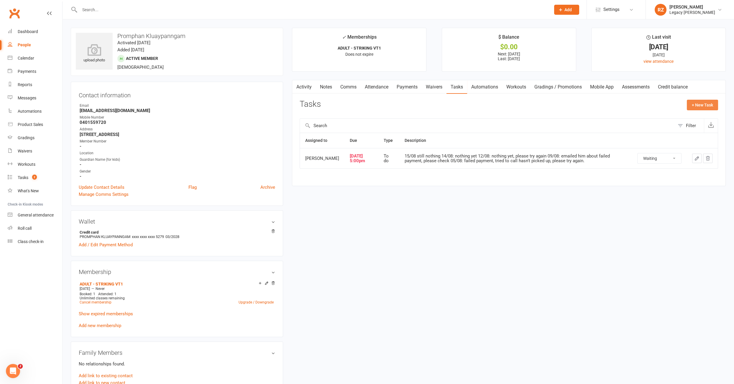
click at [689, 107] on button "+ New Task" at bounding box center [701, 105] width 31 height 11
select select "51023"
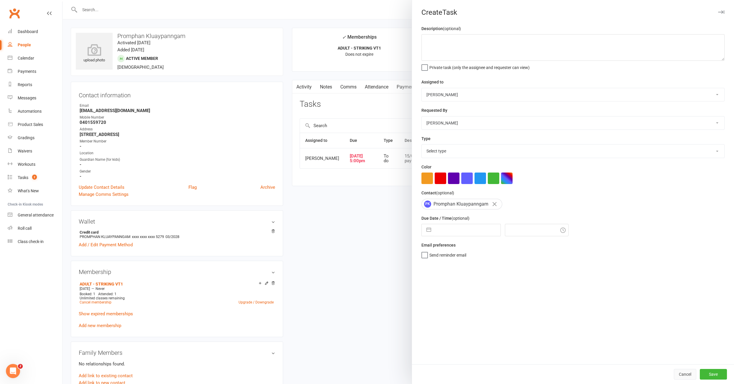
click at [686, 342] on button "Cancel" at bounding box center [685, 374] width 22 height 11
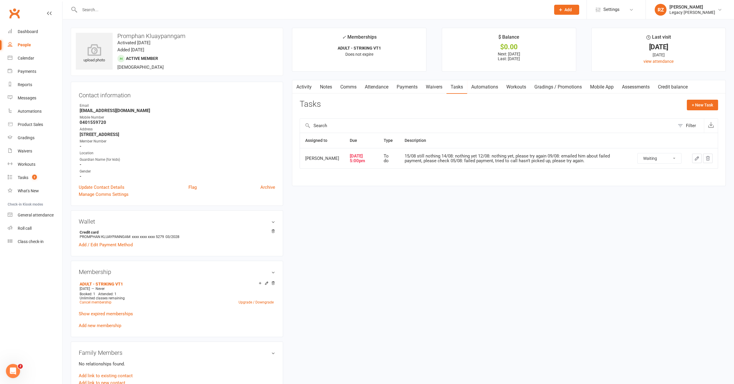
click at [689, 157] on icon "button" at bounding box center [696, 158] width 5 height 5
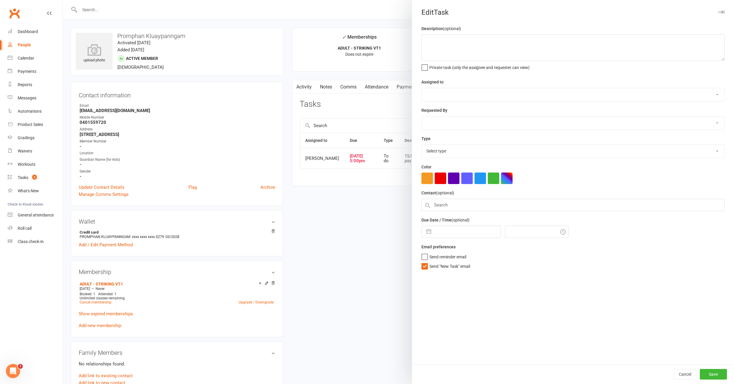
type textarea "15/08 still nothing 14/08: nothing yet 12/08: nothing yet, please try again 09/…"
select select "52429"
select select "51023"
type input "15 Aug 2025"
type input "5:00pm"
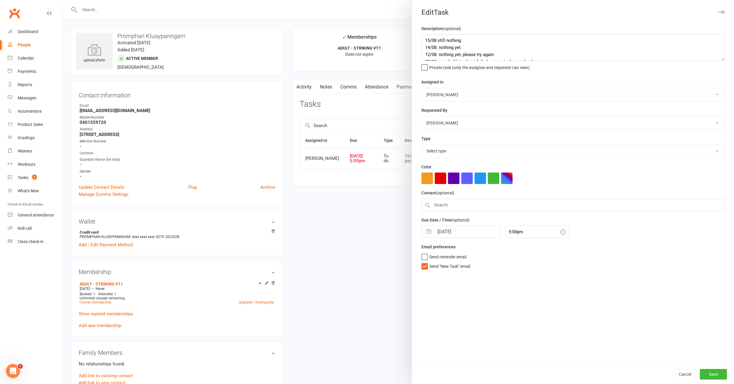
select select "34447"
click at [423, 39] on textarea "15/08 still nothing 14/08: nothing yet 12/08: nothing yet, please try again 09/…" at bounding box center [572, 47] width 303 height 27
type textarea "16/08: still nothing 15/08 still nothing 14/08: nothing yet 12/08: nothing yet,…"
click at [689, 342] on button "Save" at bounding box center [712, 374] width 27 height 11
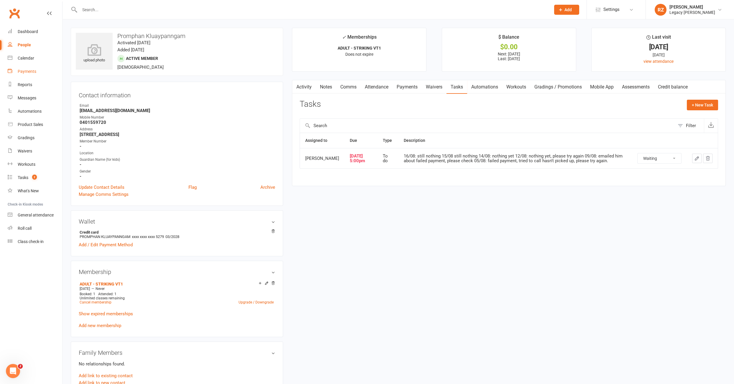
click at [32, 67] on link "Payments" at bounding box center [35, 71] width 55 height 13
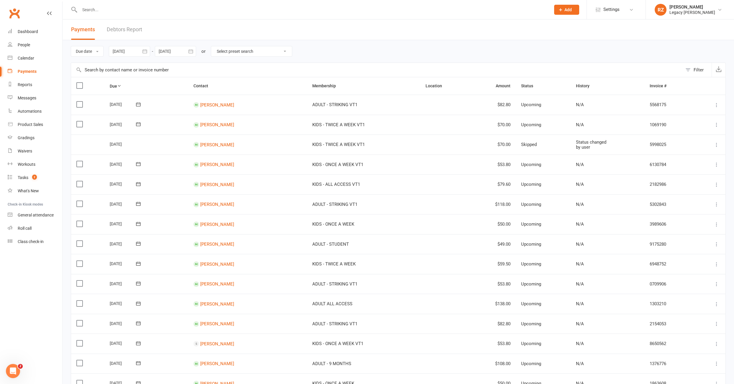
click at [126, 28] on link "Debtors Report" at bounding box center [124, 29] width 35 height 20
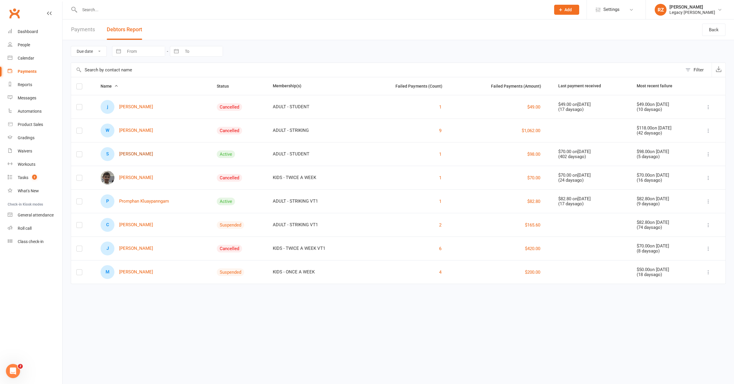
click at [141, 150] on link "S Sevan Iskenderian" at bounding box center [127, 154] width 52 height 14
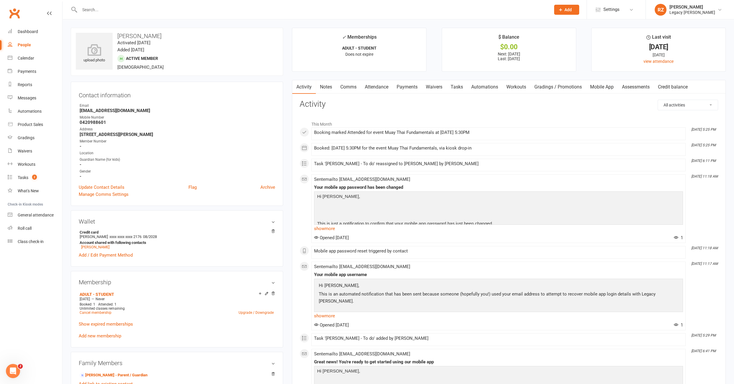
click at [456, 86] on link "Tasks" at bounding box center [456, 87] width 21 height 14
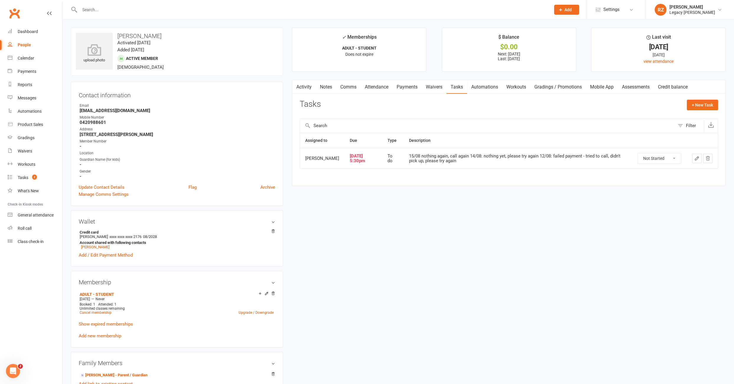
click at [88, 111] on strong "newbodyphysio@icloud.com" at bounding box center [177, 110] width 195 height 5
copy render-form-field "newbodyphysio@icloud.com"
click at [153, 124] on strong "0420988601" at bounding box center [177, 122] width 195 height 5
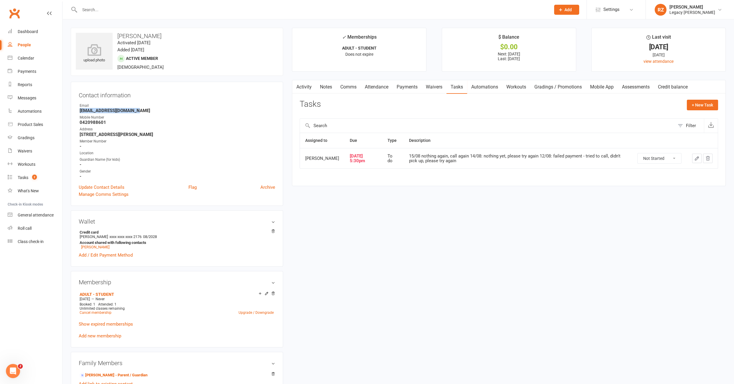
drag, startPoint x: 140, startPoint y: 109, endPoint x: 73, endPoint y: 109, distance: 66.9
click at [73, 109] on div "Contact information Owner Email newbodyphysio@icloud.com Mobile Number 04209886…" at bounding box center [177, 144] width 212 height 124
copy strong "newbodyphysio@icloud.com"
click at [147, 114] on ul "Owner Email newbodyphysio@icloud.com Mobile Number 0420988601 Address 10 Chilte…" at bounding box center [177, 141] width 196 height 76
drag, startPoint x: 77, startPoint y: 111, endPoint x: 142, endPoint y: 113, distance: 65.2
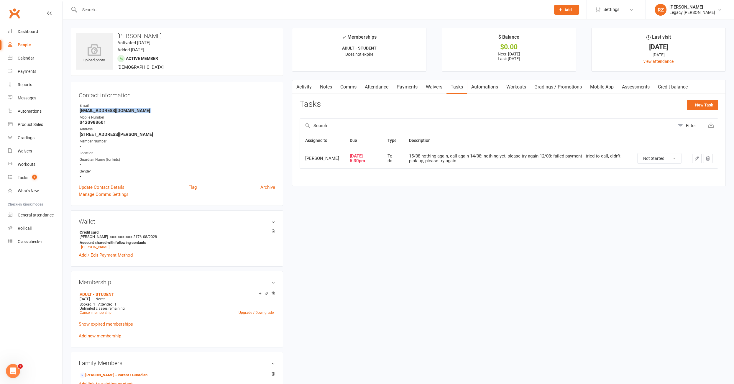
click at [142, 113] on div "Contact information Owner Email newbodyphysio@icloud.com Mobile Number 04209886…" at bounding box center [177, 144] width 212 height 124
click at [689, 155] on button "button" at bounding box center [696, 158] width 9 height 9
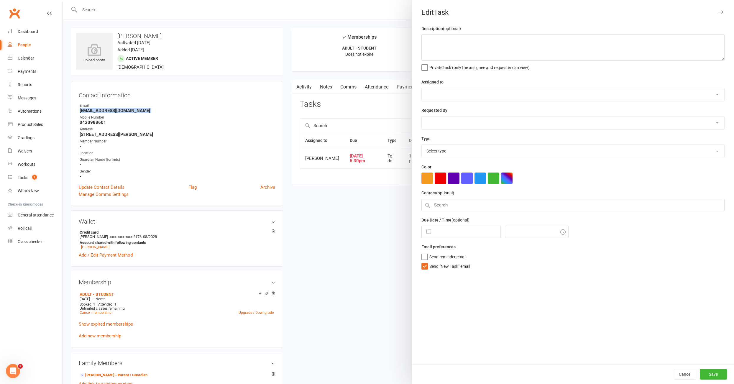
type textarea "15/08 nothing again, call again 14/08: nothing yet, please try again 12/08: fai…"
select select "52429"
select select "51023"
type input "15 Aug 2025"
type input "5:30pm"
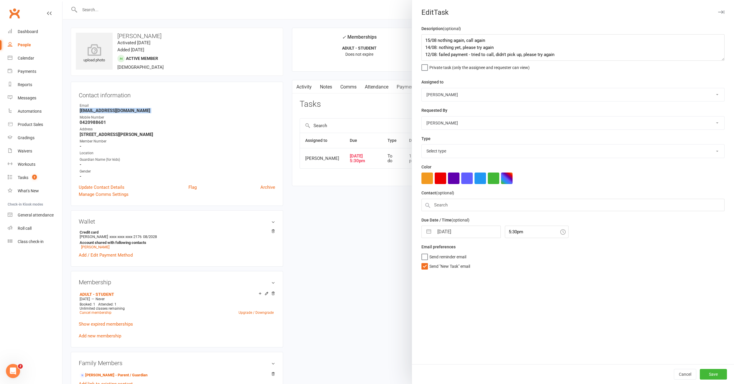
select select "34447"
click at [424, 40] on textarea "15/08 nothing again, call again 14/08: nothing yet, please try again 12/08: fai…" at bounding box center [572, 47] width 303 height 27
type textarea "16/08: still nothing, email sent 15/08 nothing again, call again 14/08: nothing…"
click at [444, 96] on select "Nico Gonzales Legacy BJJ Willoughby Edimar Teixeira Casey O'Donnell Thiago Brag…" at bounding box center [573, 94] width 302 height 13
select select "52430"
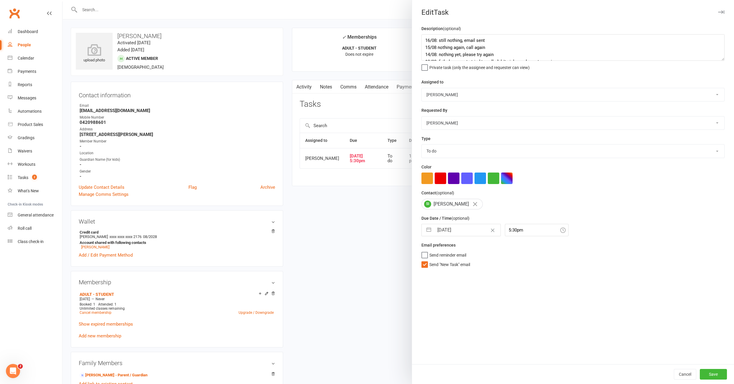
click at [442, 230] on input "15 Aug 2025" at bounding box center [467, 230] width 66 height 12
select select "6"
select select "2025"
select select "7"
select select "2025"
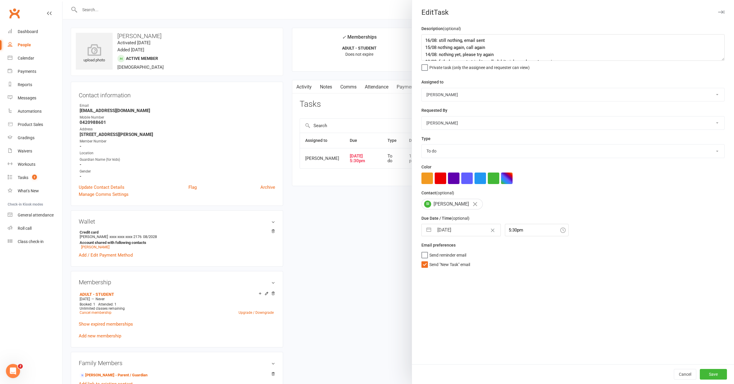
select select "8"
select select "2025"
click at [450, 309] on td "18" at bounding box center [444, 308] width 11 height 11
type input "18 Aug 2025"
click at [689, 342] on button "Save" at bounding box center [712, 374] width 27 height 11
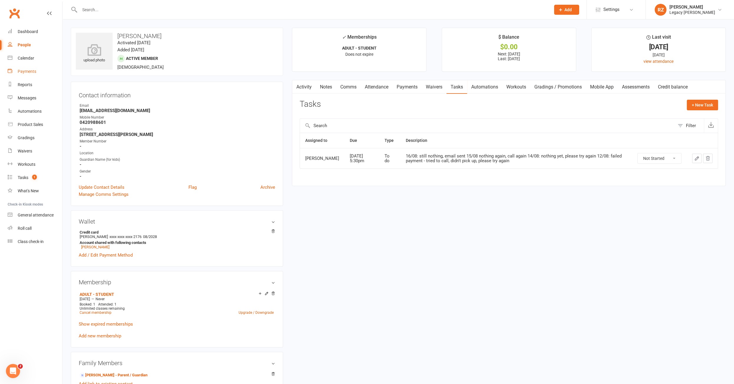
click at [22, 70] on div "Payments" at bounding box center [27, 71] width 19 height 5
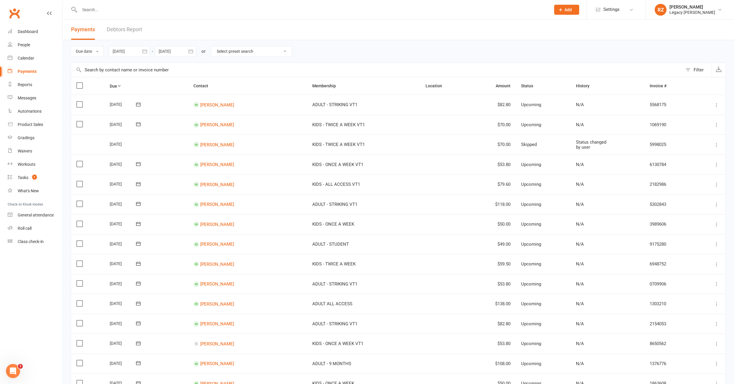
click at [134, 28] on link "Debtors Report" at bounding box center [124, 29] width 35 height 20
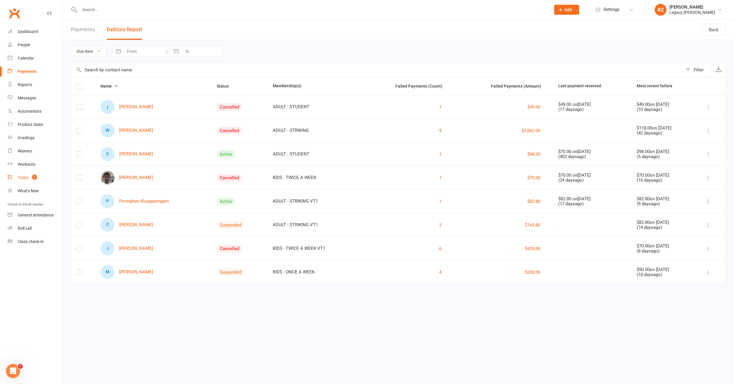
click at [18, 179] on div "Tasks" at bounding box center [23, 177] width 11 height 5
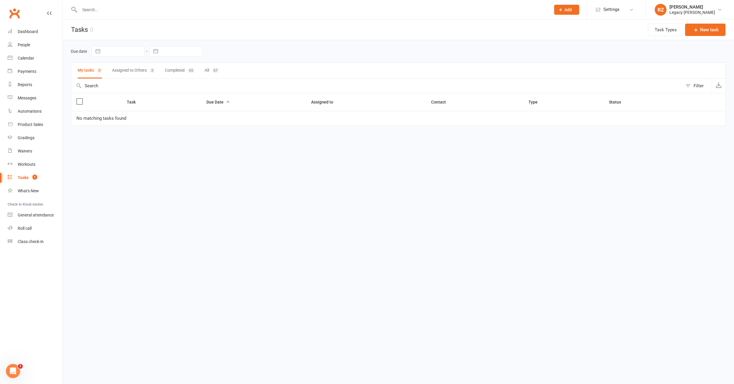
click at [125, 69] on button "Assigned to Others 2" at bounding box center [133, 71] width 43 height 16
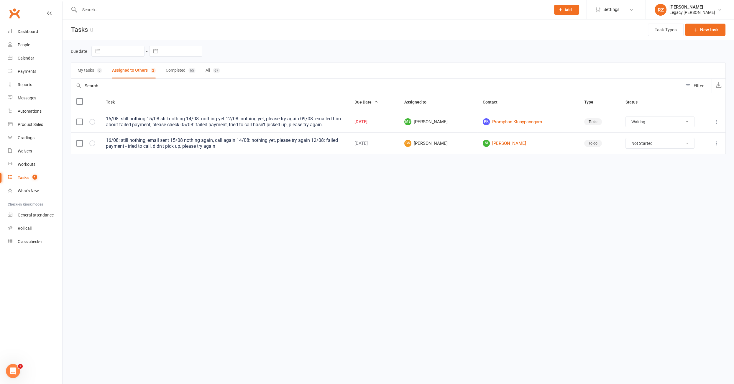
select select "waiting"
click at [29, 231] on link "Roll call" at bounding box center [35, 228] width 55 height 13
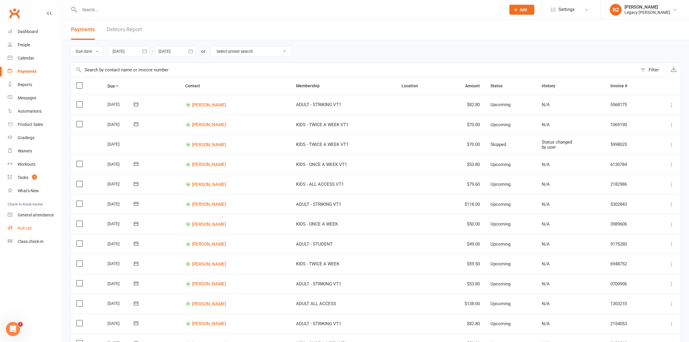
click at [27, 225] on link "Roll call" at bounding box center [35, 228] width 55 height 13
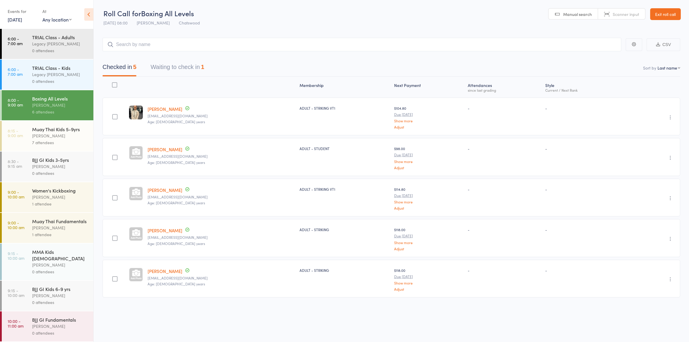
click at [60, 165] on div "[PERSON_NAME]" at bounding box center [60, 166] width 56 height 7
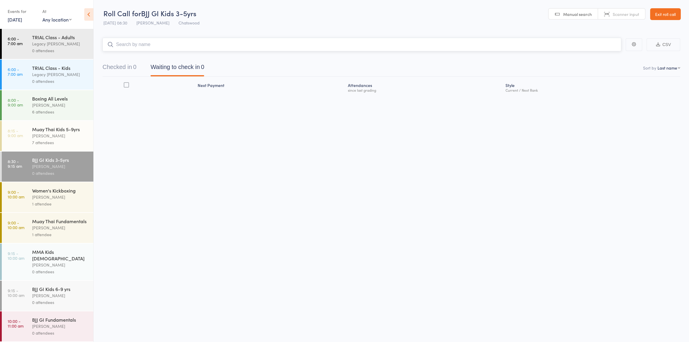
click at [126, 38] on input "search" at bounding box center [362, 45] width 519 height 14
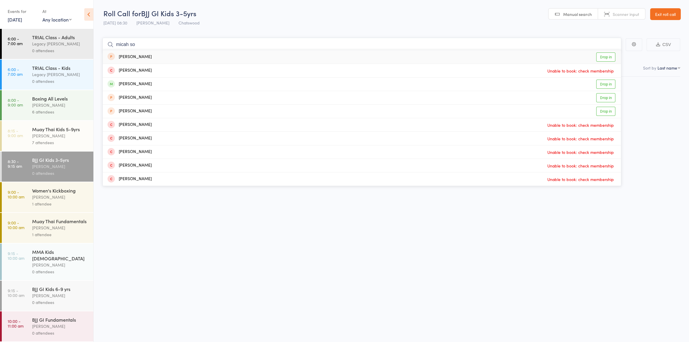
type input "micah so"
click at [127, 57] on div "[PERSON_NAME]" at bounding box center [130, 57] width 44 height 7
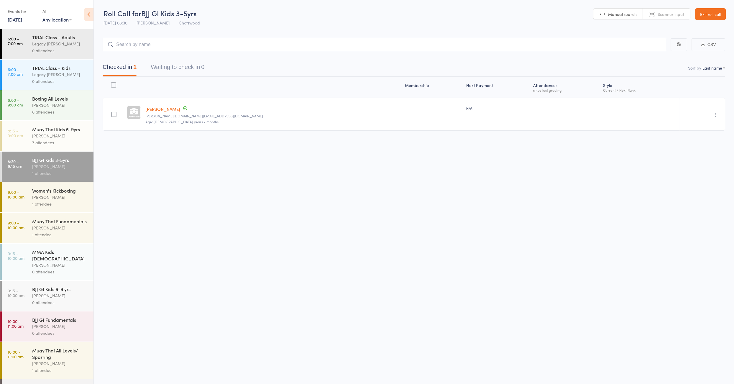
click at [63, 130] on div "Muay Thai Kids 5-9yrs" at bounding box center [60, 129] width 56 height 6
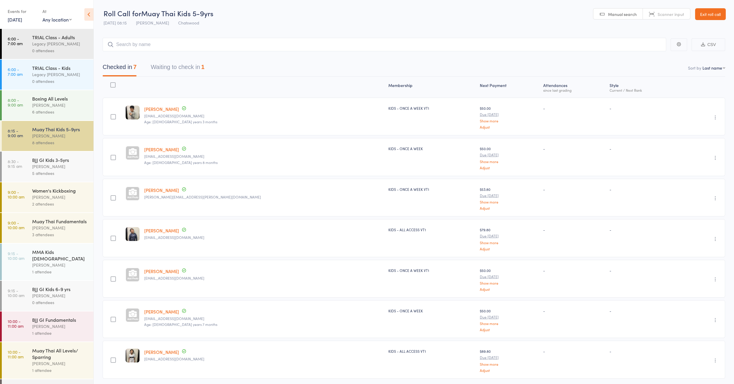
click at [59, 292] on div "[PERSON_NAME]" at bounding box center [60, 295] width 56 height 7
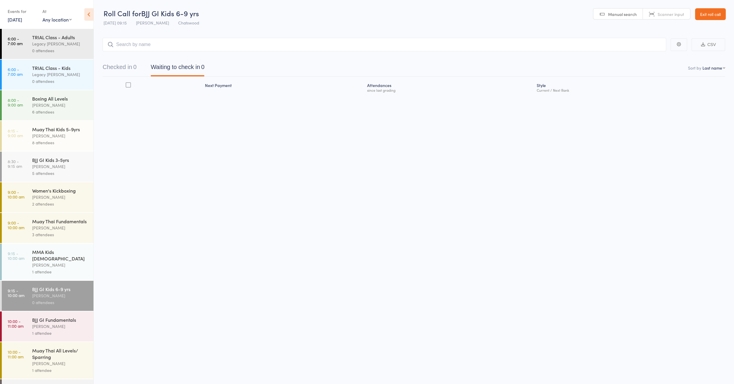
click at [160, 49] on input "search" at bounding box center [384, 45] width 563 height 14
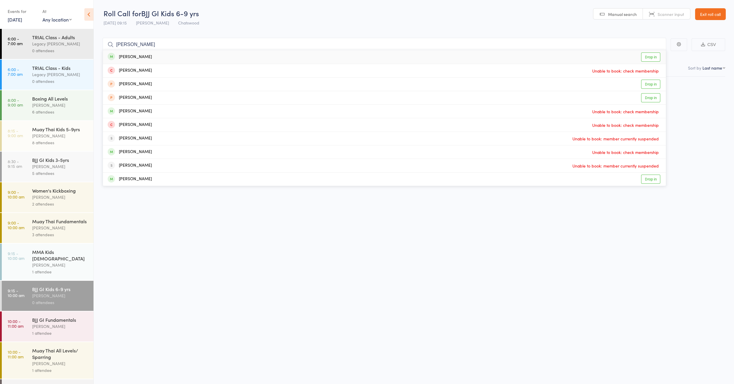
type input "marcus"
click at [154, 59] on div "Marcus Cai Drop in" at bounding box center [384, 57] width 563 height 14
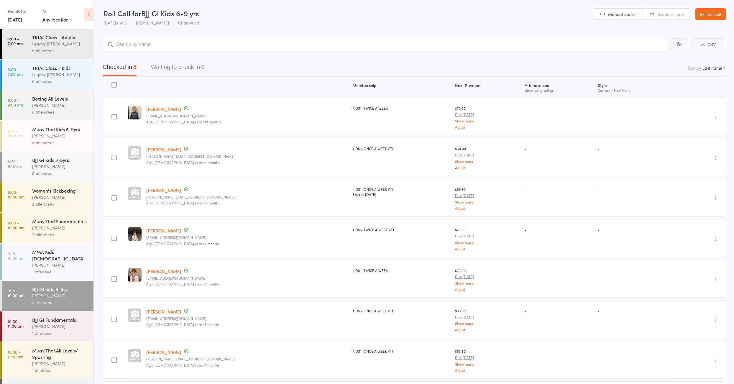
click at [65, 172] on div "5 attendees" at bounding box center [60, 173] width 56 height 7
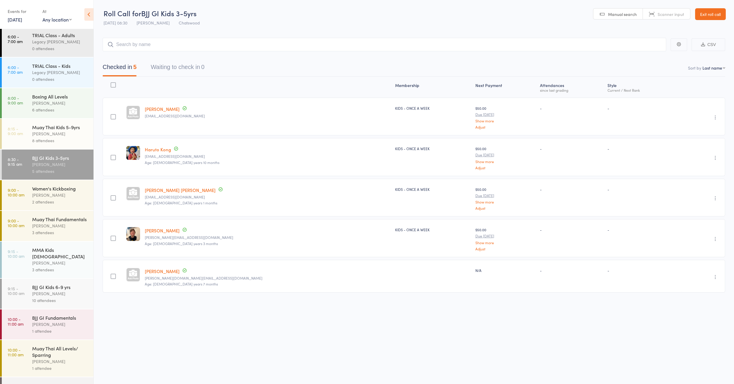
click at [62, 284] on div "BJJ GI Kids 6-9 yrs" at bounding box center [60, 287] width 56 height 6
click at [62, 283] on div "BJJ GI Kids 6-9 yrs" at bounding box center [60, 285] width 56 height 6
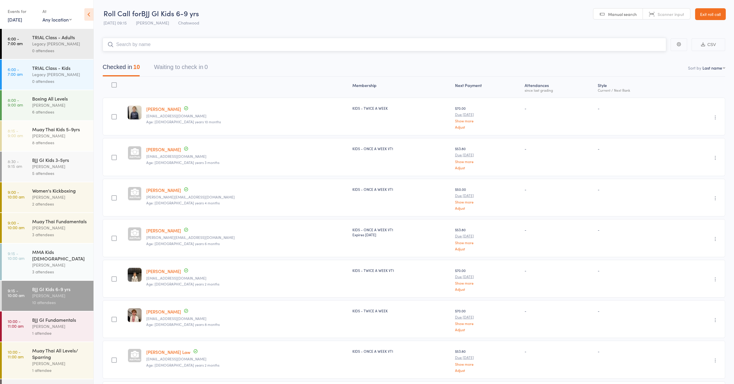
click at [138, 45] on input "search" at bounding box center [384, 45] width 563 height 14
click at [64, 164] on div "[PERSON_NAME]" at bounding box center [60, 166] width 56 height 7
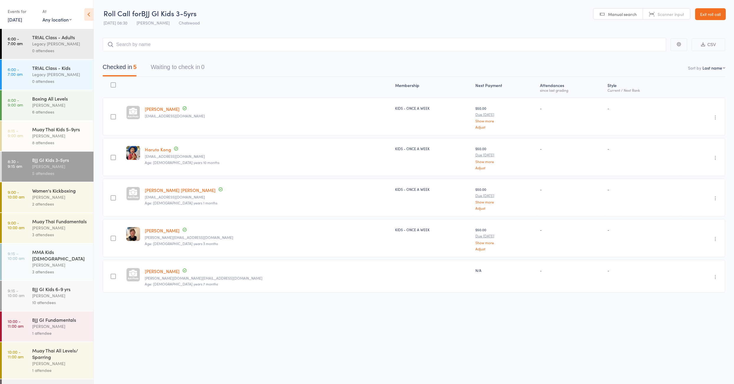
click at [66, 304] on div "BJJ GI Kids 6-9 yrs [PERSON_NAME] 10 attendees" at bounding box center [62, 296] width 61 height 30
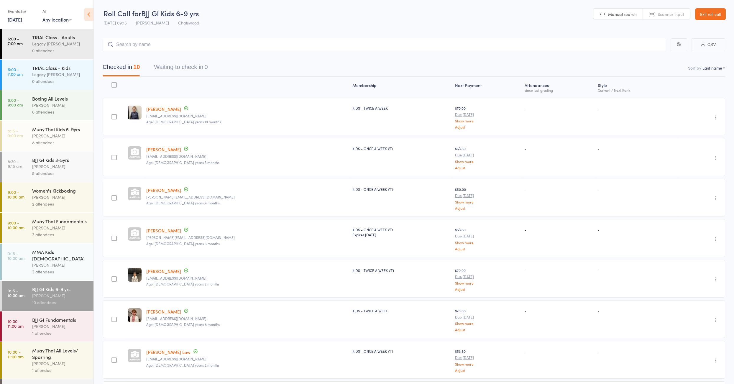
click at [151, 47] on input "search" at bounding box center [384, 45] width 563 height 14
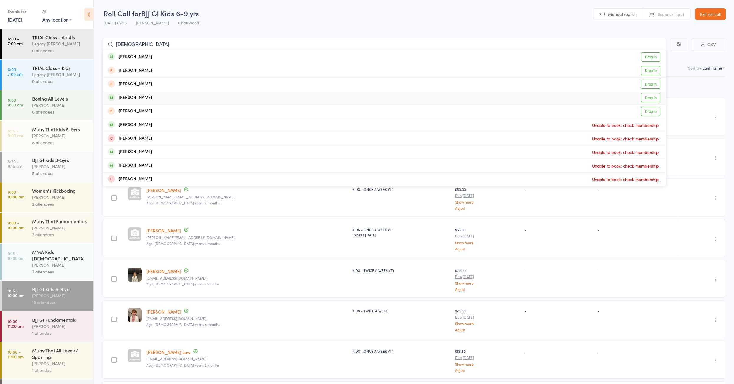
type input "shao"
click at [157, 99] on div "Shaowen Peng Drop in" at bounding box center [384, 97] width 563 height 13
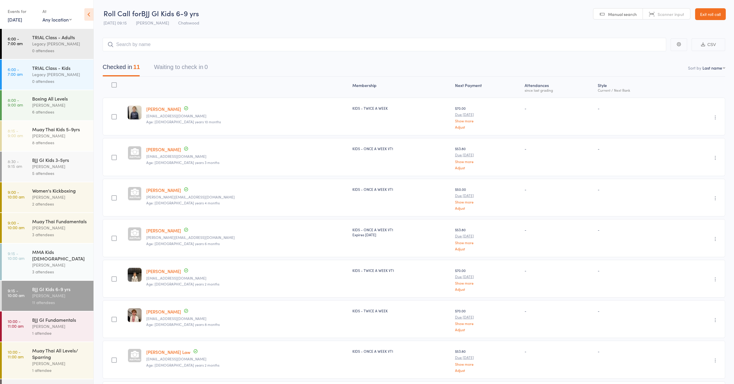
click at [48, 323] on div "[PERSON_NAME]" at bounding box center [60, 326] width 56 height 7
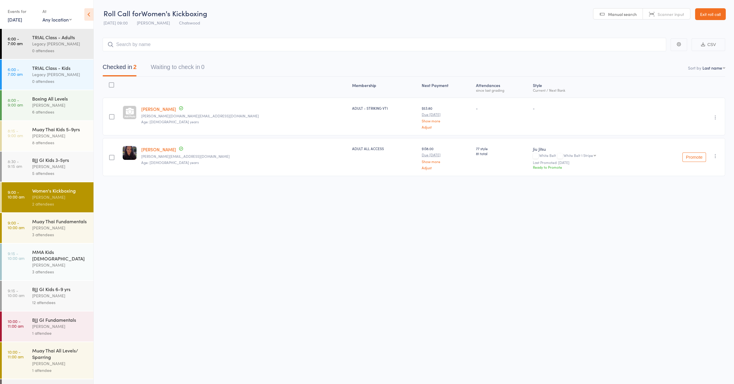
click at [57, 168] on div "[PERSON_NAME]" at bounding box center [60, 166] width 56 height 7
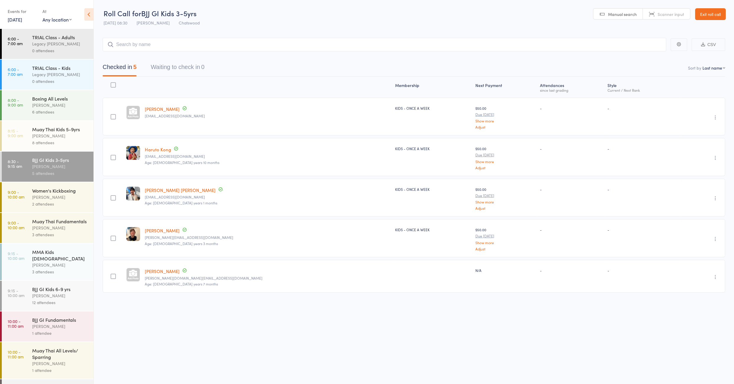
click at [154, 44] on input "search" at bounding box center [384, 45] width 563 height 14
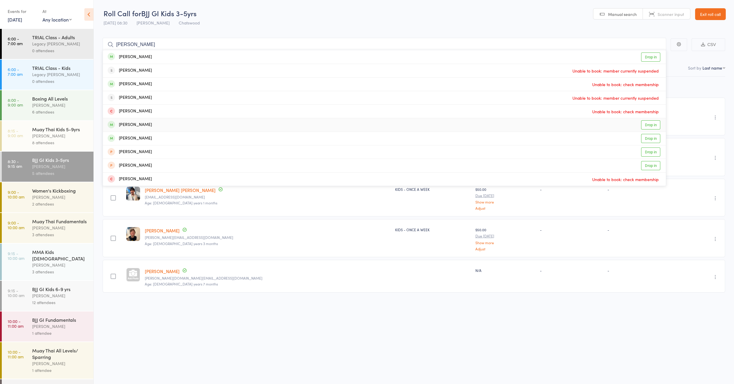
type input "[PERSON_NAME]"
click at [144, 124] on div "[PERSON_NAME] Drop in" at bounding box center [384, 124] width 563 height 13
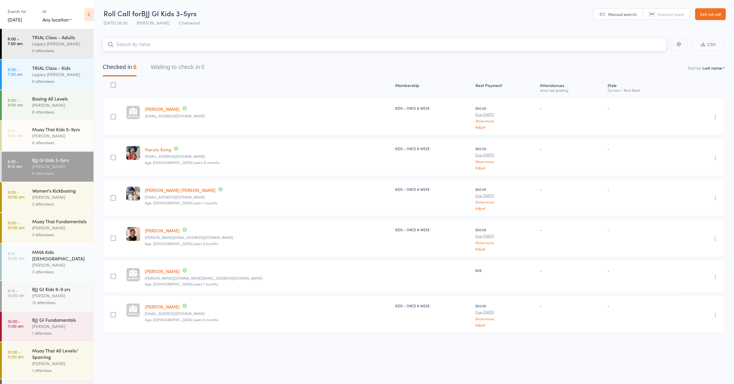
click at [167, 45] on input "search" at bounding box center [384, 45] width 563 height 14
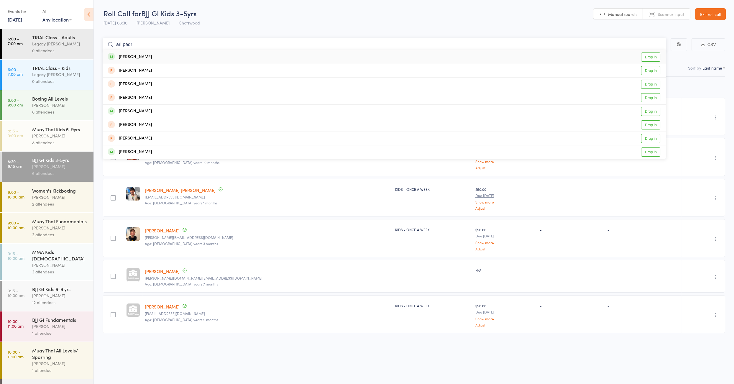
type input "ari pedr"
click at [148, 55] on div "[PERSON_NAME] Drop in" at bounding box center [384, 57] width 563 height 14
